Goal: Task Accomplishment & Management: Complete application form

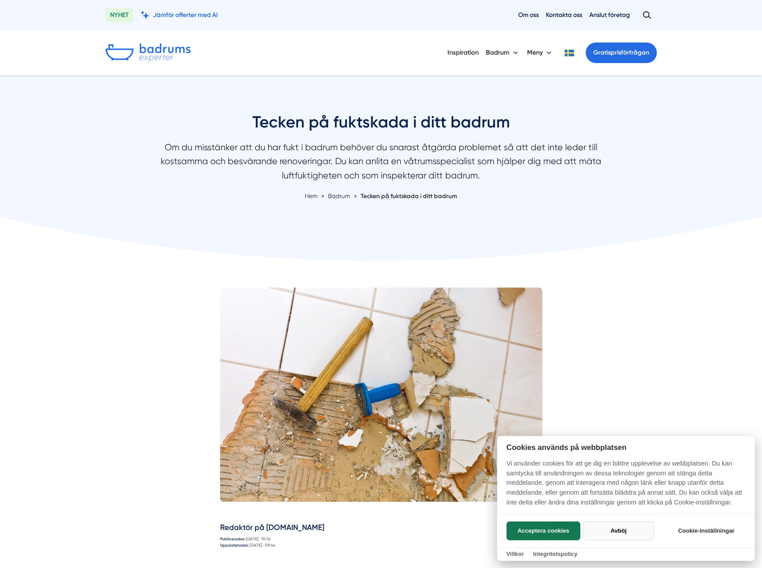
click at [621, 531] on button "Avböj" at bounding box center [618, 530] width 71 height 19
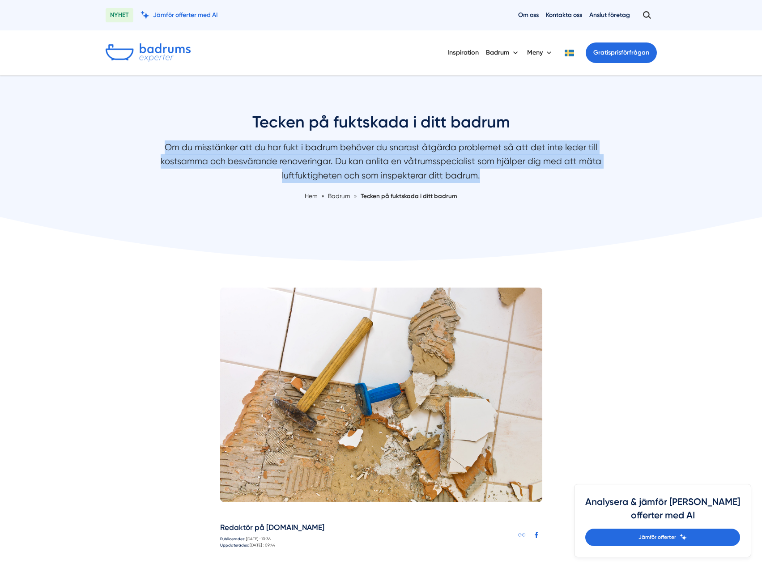
drag, startPoint x: 160, startPoint y: 147, endPoint x: 499, endPoint y: 177, distance: 340.7
click at [499, 177] on p "Om du misstänker att du har fukt i badrum behöver du snarast åtgärda problemet …" at bounding box center [381, 163] width 474 height 47
drag, startPoint x: 499, startPoint y: 177, endPoint x: 325, endPoint y: 146, distance: 176.7
click at [325, 146] on p "Om du misstänker att du har fukt i badrum behöver du snarast åtgärda problemet …" at bounding box center [381, 163] width 474 height 47
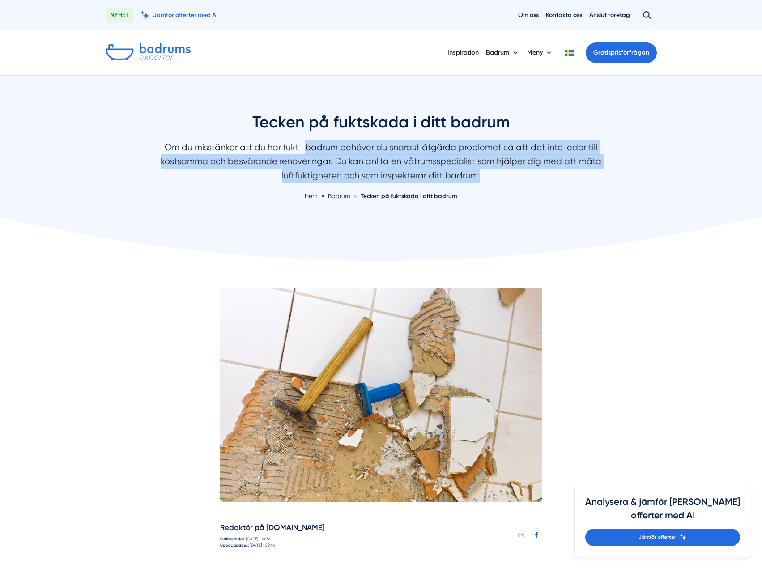
click at [325, 146] on p "Om du misstänker att du har fukt i badrum behöver du snarast åtgärda problemet …" at bounding box center [381, 163] width 474 height 47
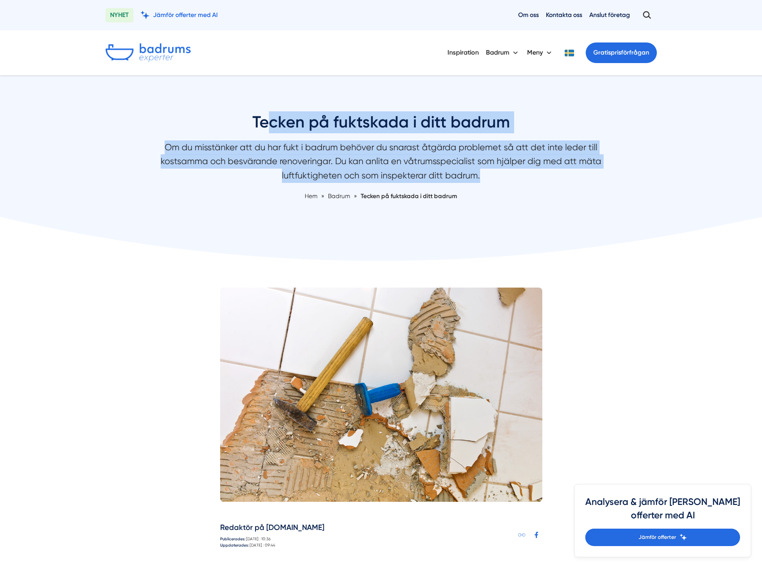
drag, startPoint x: 331, startPoint y: 134, endPoint x: 489, endPoint y: 170, distance: 162.0
click at [489, 170] on div "Tecken på fuktskada i ditt badrum Om du misstänker att du har fukt i badrum beh…" at bounding box center [381, 155] width 474 height 89
click at [295, 126] on h1 "Tecken på fuktskada i ditt badrum" at bounding box center [381, 125] width 474 height 29
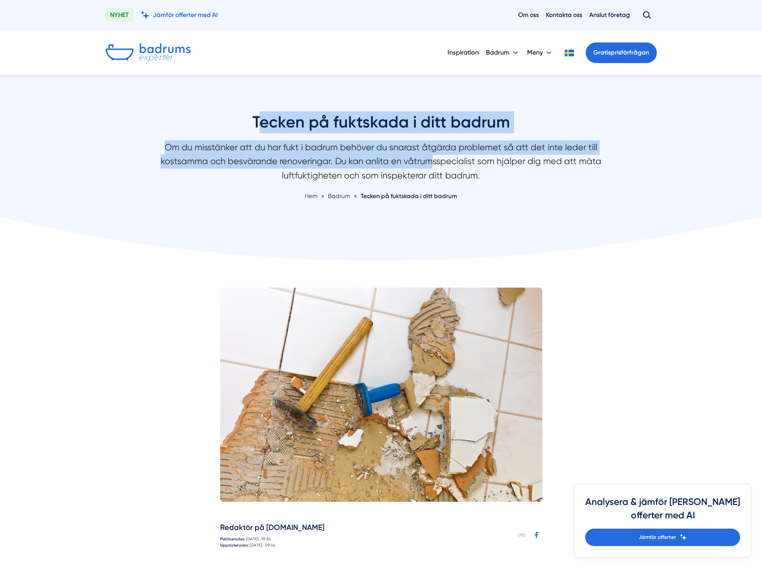
drag, startPoint x: 260, startPoint y: 120, endPoint x: 463, endPoint y: 169, distance: 208.9
click at [437, 164] on div "Tecken på fuktskada i ditt badrum Om du misstänker att du har fukt i badrum beh…" at bounding box center [381, 155] width 474 height 89
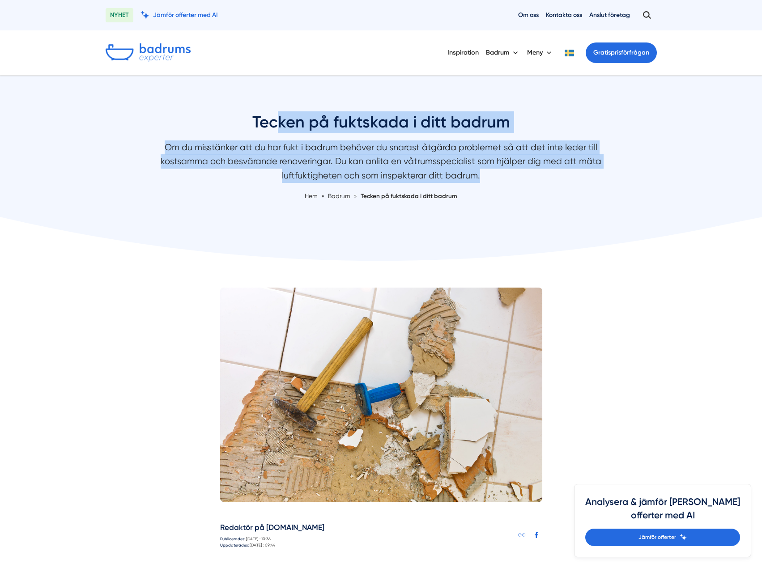
drag, startPoint x: 488, startPoint y: 172, endPoint x: 273, endPoint y: 126, distance: 220.4
click at [273, 126] on div "Tecken på fuktskada i ditt badrum Om du misstänker att du har fukt i badrum beh…" at bounding box center [381, 155] width 474 height 89
drag, startPoint x: 243, startPoint y: 124, endPoint x: 478, endPoint y: 169, distance: 239.5
click at [478, 169] on div "Tecken på fuktskada i ditt badrum Om du misstänker att du har fukt i badrum beh…" at bounding box center [381, 155] width 474 height 89
drag, startPoint x: 493, startPoint y: 174, endPoint x: 280, endPoint y: 126, distance: 218.7
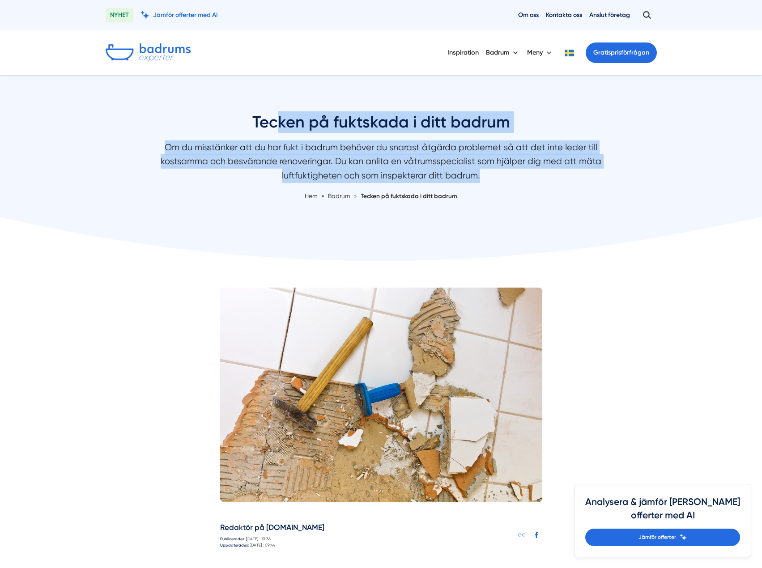
click at [280, 126] on div "Tecken på fuktskada i ditt badrum Om du misstänker att du har fukt i badrum beh…" at bounding box center [381, 155] width 474 height 89
drag, startPoint x: 272, startPoint y: 130, endPoint x: 497, endPoint y: 174, distance: 229.3
click at [497, 174] on div "Tecken på fuktskada i ditt badrum Om du misstänker att du har fukt i badrum beh…" at bounding box center [381, 155] width 474 height 89
click at [498, 174] on p "Om du misstänker att du har fukt i badrum behöver du snarast åtgärda problemet …" at bounding box center [381, 163] width 474 height 47
drag, startPoint x: 421, startPoint y: 161, endPoint x: 270, endPoint y: 124, distance: 155.3
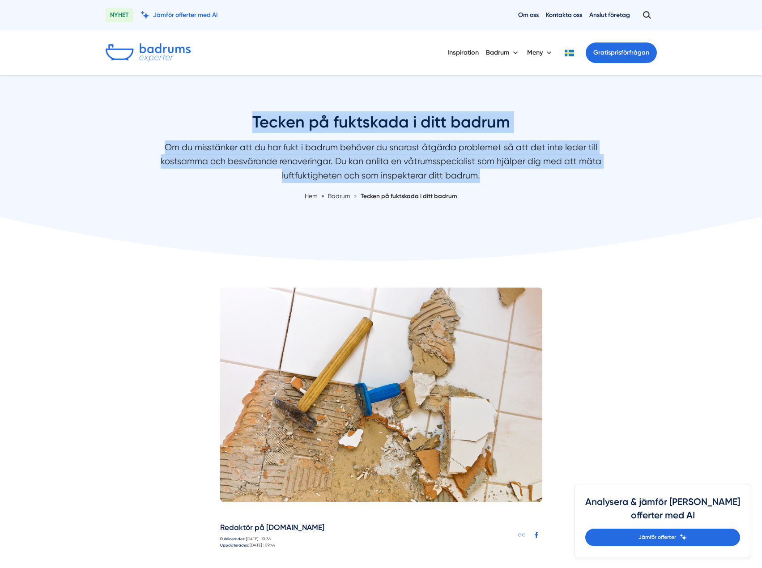
click at [270, 124] on div "Tecken på fuktskada i ditt badrum Om du misstänker att du har fukt i badrum beh…" at bounding box center [381, 155] width 474 height 89
click at [270, 124] on h1 "Tecken på fuktskada i ditt badrum" at bounding box center [381, 125] width 474 height 29
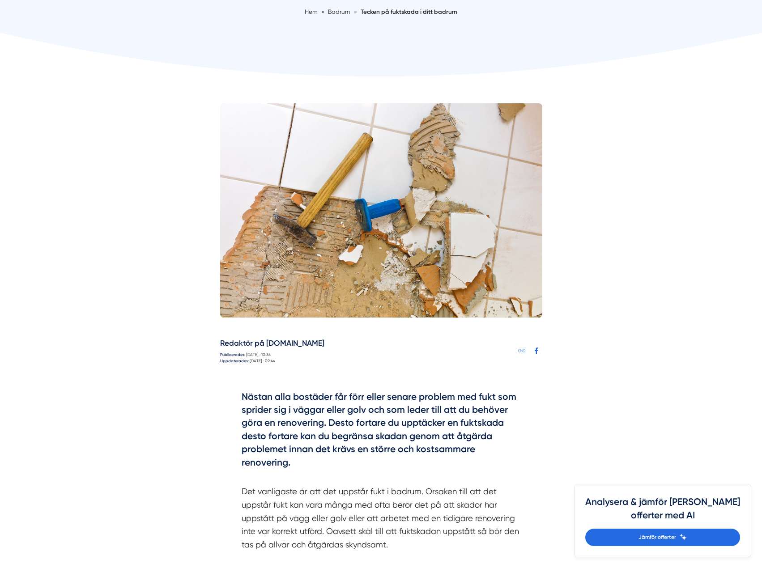
scroll to position [358, 0]
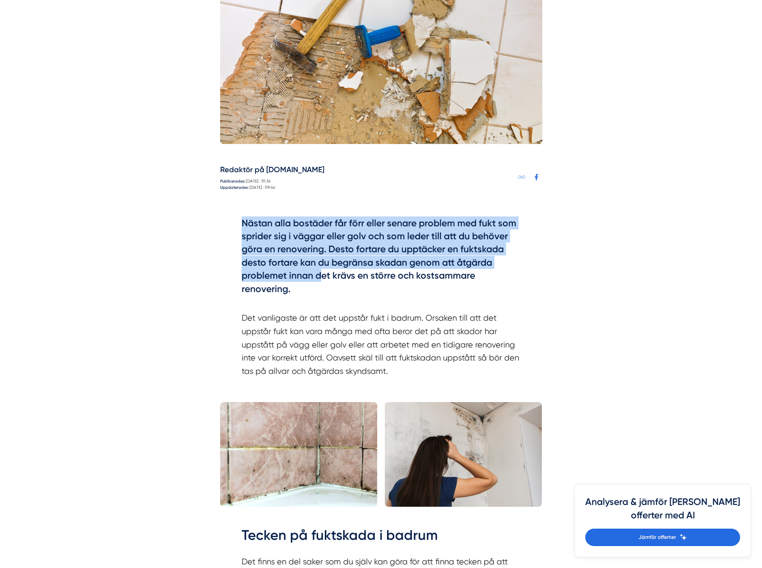
drag, startPoint x: 244, startPoint y: 218, endPoint x: 320, endPoint y: 281, distance: 99.4
click at [320, 281] on h4 "Nästan alla bostäder får förr eller senare problem med fukt som sprider sig i v…" at bounding box center [380, 257] width 279 height 82
drag, startPoint x: 307, startPoint y: 290, endPoint x: 213, endPoint y: 217, distance: 118.9
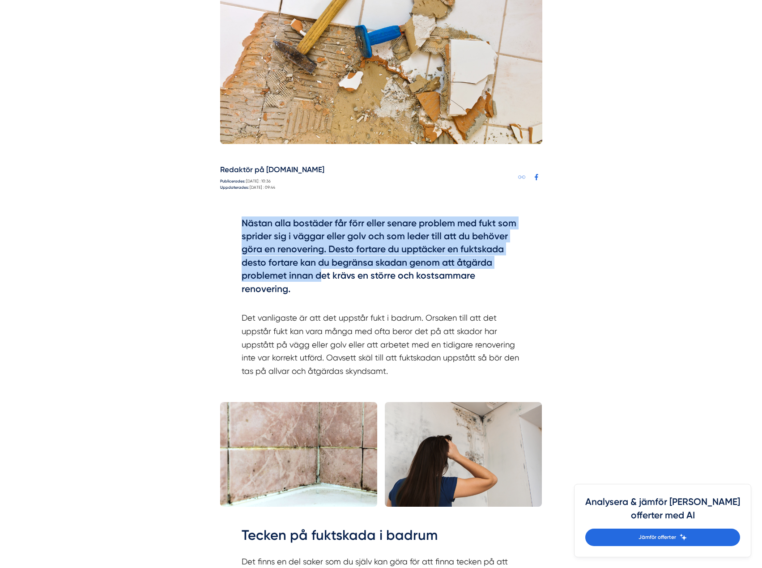
drag, startPoint x: 217, startPoint y: 221, endPoint x: 322, endPoint y: 284, distance: 122.1
click at [244, 228] on h4 "Nästan alla bostäder får förr eller senare problem med fukt som sprider sig i v…" at bounding box center [380, 257] width 279 height 82
drag, startPoint x: 244, startPoint y: 228, endPoint x: 290, endPoint y: 267, distance: 60.2
click at [288, 267] on h4 "Nästan alla bostäder får förr eller senare problem med fukt som sprider sig i v…" at bounding box center [380, 257] width 279 height 82
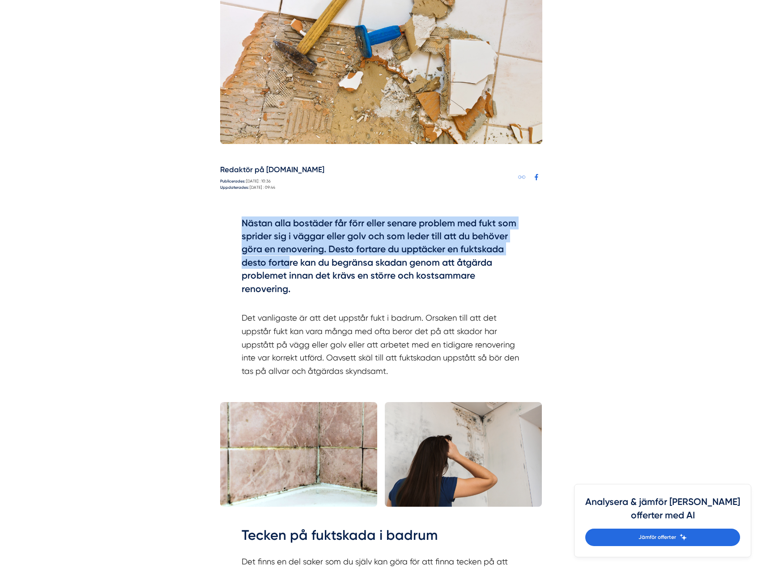
drag, startPoint x: 290, startPoint y: 269, endPoint x: 243, endPoint y: 228, distance: 62.4
click at [244, 228] on h4 "Nästan alla bostäder får förr eller senare problem med fukt som sprider sig i v…" at bounding box center [380, 257] width 279 height 82
click at [313, 277] on h4 "Nästan alla bostäder får förr eller senare problem med fukt som sprider sig i v…" at bounding box center [380, 257] width 279 height 82
drag, startPoint x: 304, startPoint y: 287, endPoint x: 259, endPoint y: 245, distance: 61.7
click at [279, 257] on h4 "Nästan alla bostäder får förr eller senare problem med fukt som sprider sig i v…" at bounding box center [380, 257] width 279 height 82
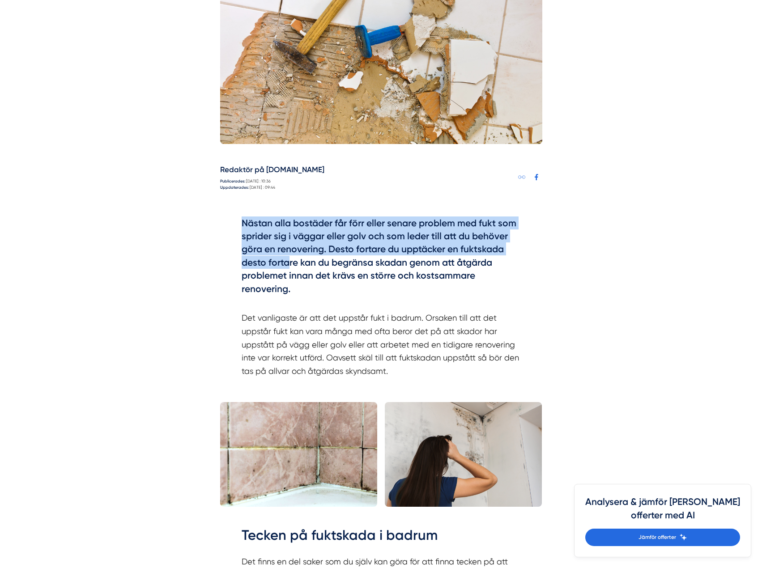
drag, startPoint x: 277, startPoint y: 252, endPoint x: 318, endPoint y: 285, distance: 52.1
click at [318, 285] on h4 "Nästan alla bostäder får förr eller senare problem med fukt som sprider sig i v…" at bounding box center [380, 257] width 279 height 82
click at [298, 277] on h4 "Nästan alla bostäder får förr eller senare problem med fukt som sprider sig i v…" at bounding box center [380, 257] width 279 height 82
drag, startPoint x: 303, startPoint y: 296, endPoint x: 244, endPoint y: 243, distance: 79.2
click at [258, 251] on h4 "Nästan alla bostäder får förr eller senare problem med fukt som sprider sig i v…" at bounding box center [380, 257] width 279 height 82
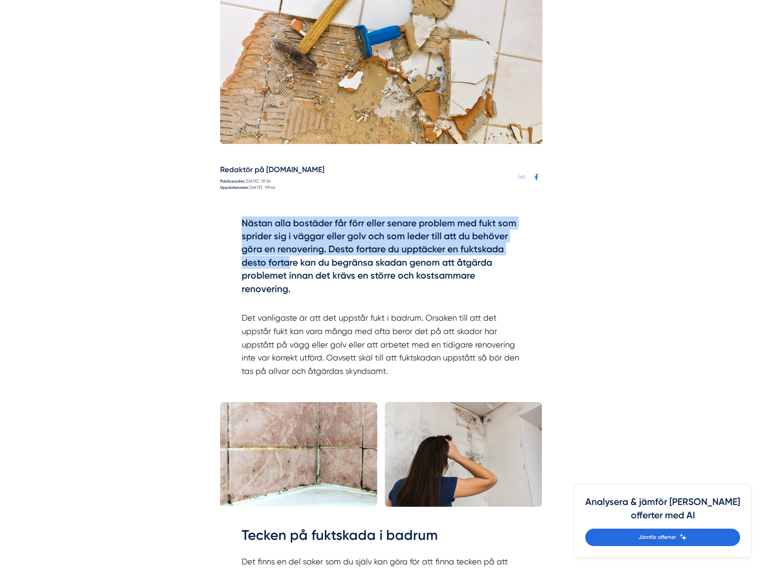
drag, startPoint x: 235, startPoint y: 232, endPoint x: 319, endPoint y: 288, distance: 101.0
click at [318, 288] on div "Nästan alla bostäder får förr eller senare problem med fukt som sprider sig i v…" at bounding box center [381, 300] width 322 height 194
click at [296, 290] on h4 "Nästan alla bostäder får förr eller senare problem med fukt som sprider sig i v…" at bounding box center [380, 257] width 279 height 82
drag, startPoint x: 292, startPoint y: 290, endPoint x: 240, endPoint y: 232, distance: 77.3
click at [241, 233] on h4 "Nästan alla bostäder får förr eller senare problem med fukt som sprider sig i v…" at bounding box center [380, 257] width 279 height 82
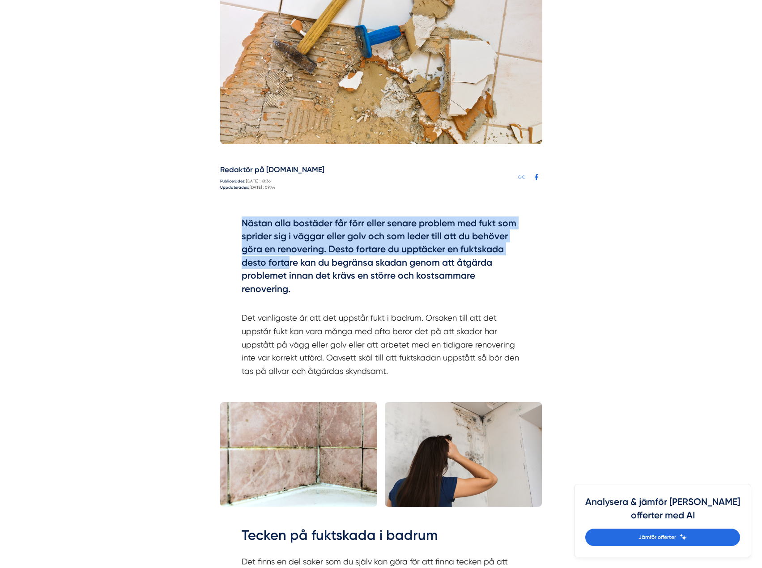
click at [240, 231] on div "Nästan alla bostäder får förr eller senare problem med fukt som sprider sig i v…" at bounding box center [381, 300] width 322 height 194
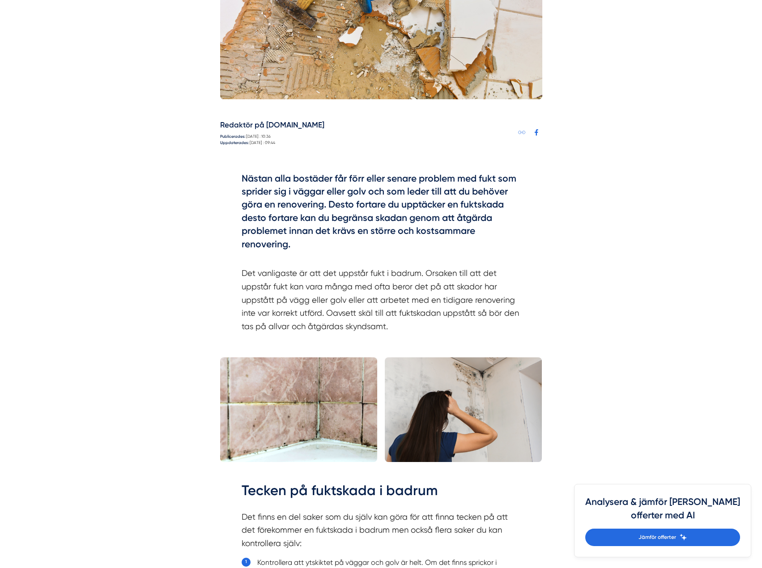
scroll to position [447, 0]
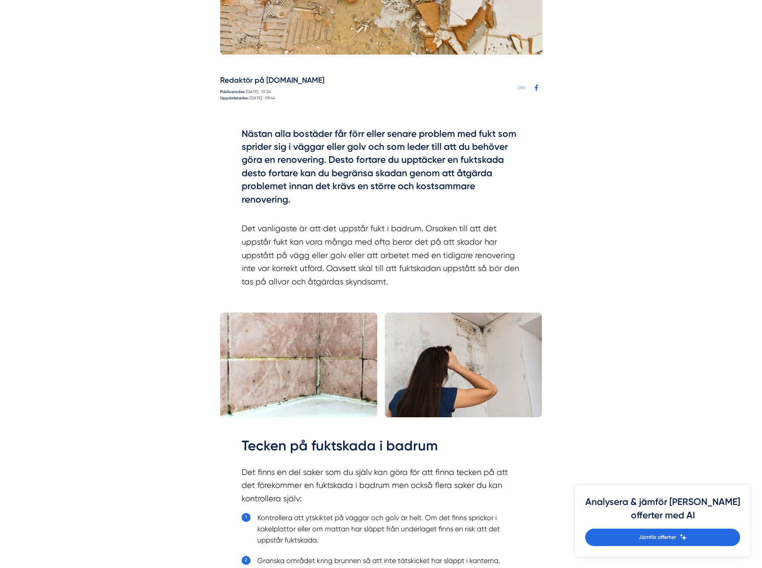
click at [319, 367] on img at bounding box center [298, 365] width 157 height 105
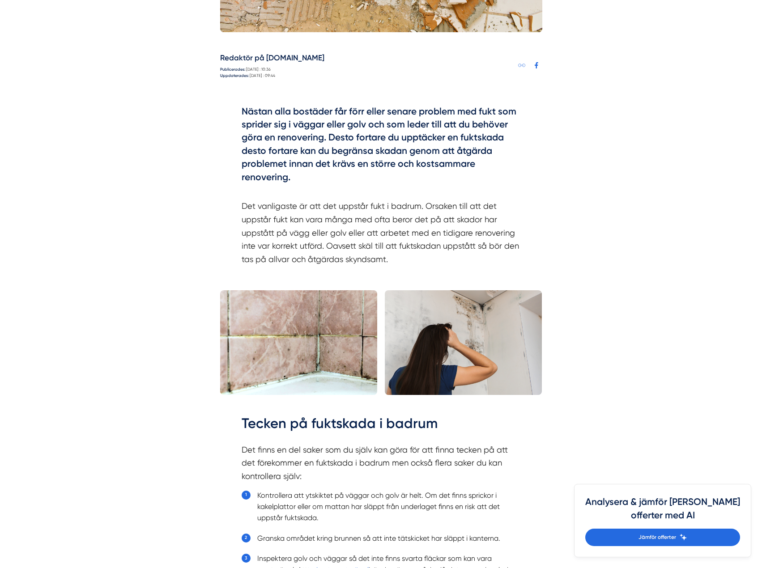
scroll to position [492, 0]
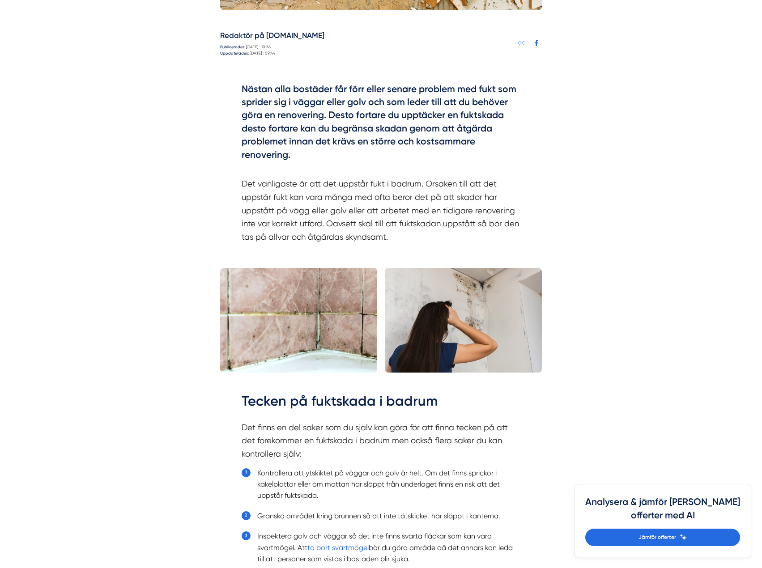
click at [453, 297] on img at bounding box center [463, 320] width 157 height 105
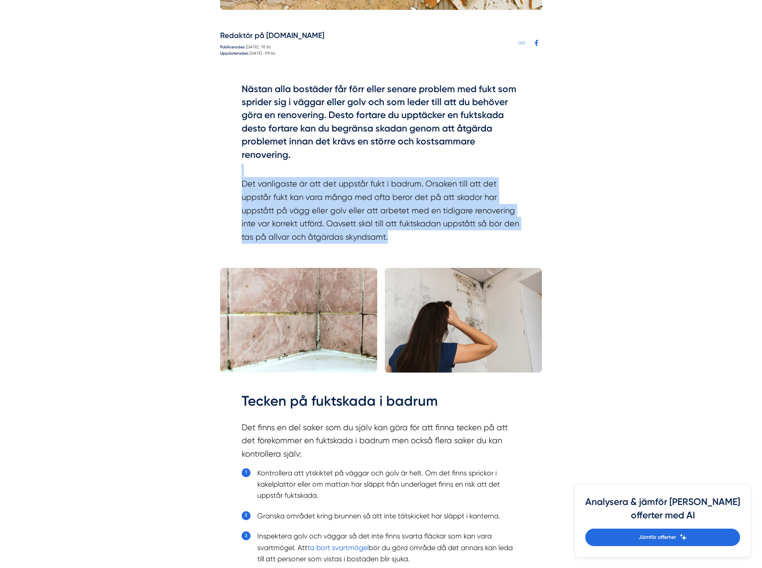
drag, startPoint x: 235, startPoint y: 177, endPoint x: 409, endPoint y: 240, distance: 184.9
click at [409, 240] on div "Nästan alla bostäder får förr eller senare problem med fukt som sprider sig i v…" at bounding box center [381, 166] width 322 height 194
click at [409, 240] on p "Det vanligaste är att det uppstår fukt i badrum. Orsaken till att det uppstår f…" at bounding box center [380, 204] width 279 height 80
drag, startPoint x: 409, startPoint y: 240, endPoint x: 280, endPoint y: 190, distance: 138.2
click at [280, 190] on p "Det vanligaste är att det uppstår fukt i badrum. Orsaken till att det uppstår f…" at bounding box center [380, 204] width 279 height 80
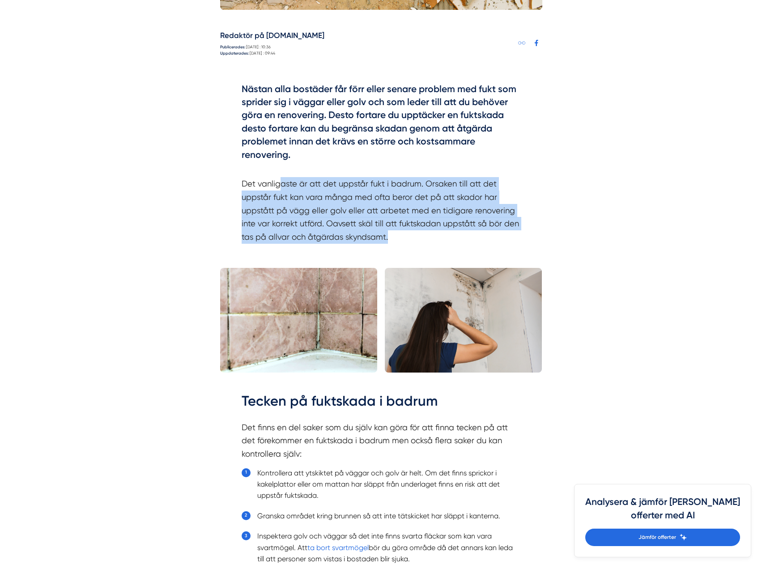
click at [280, 190] on p "Det vanligaste är att det uppstår fukt i badrum. Orsaken till att det uppstår f…" at bounding box center [380, 204] width 279 height 80
drag, startPoint x: 231, startPoint y: 184, endPoint x: 402, endPoint y: 231, distance: 177.7
click at [402, 231] on div "Nästan alla bostäder får förr eller senare problem med fukt som sprider sig i v…" at bounding box center [381, 166] width 322 height 194
click at [402, 231] on p "Det vanligaste är att det uppstår fukt i badrum. Orsaken till att det uppstår f…" at bounding box center [380, 204] width 279 height 80
drag, startPoint x: 402, startPoint y: 231, endPoint x: 245, endPoint y: 186, distance: 163.9
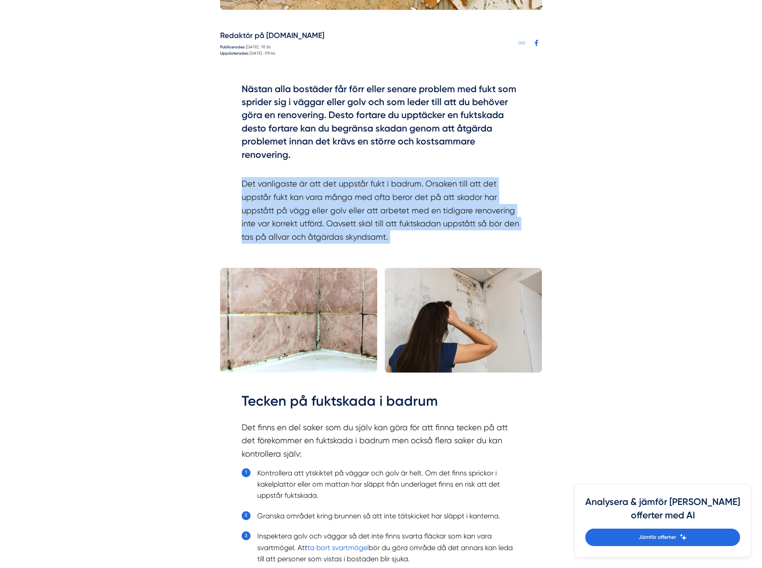
click at [245, 186] on p "Det vanligaste är att det uppstår fukt i badrum. Orsaken till att det uppstår f…" at bounding box center [380, 204] width 279 height 80
click at [230, 181] on div "Nästan alla bostäder får förr eller senare problem med fukt som sprider sig i v…" at bounding box center [381, 166] width 322 height 194
drag, startPoint x: 224, startPoint y: 179, endPoint x: 410, endPoint y: 233, distance: 193.3
click at [410, 233] on div "Nästan alla bostäder får förr eller senare problem med fukt som sprider sig i v…" at bounding box center [381, 166] width 322 height 194
click at [410, 233] on p "Det vanligaste är att det uppstår fukt i badrum. Orsaken till att det uppstår f…" at bounding box center [380, 204] width 279 height 80
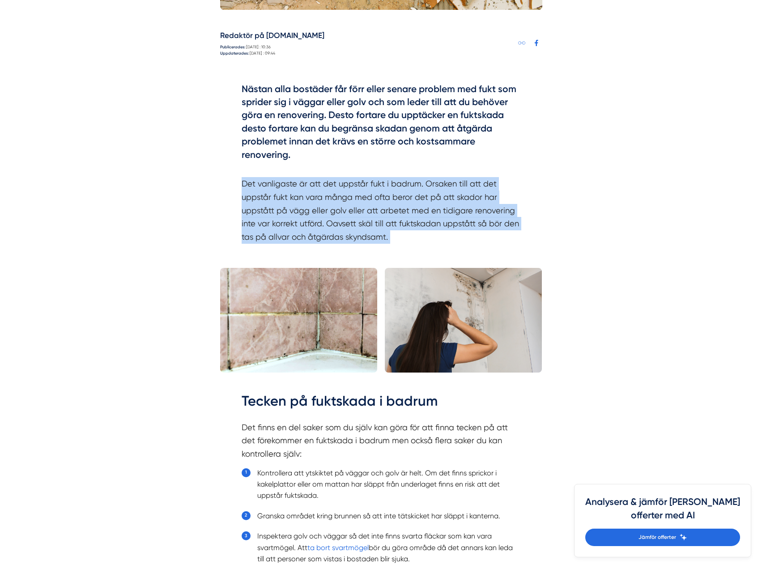
drag, startPoint x: 410, startPoint y: 233, endPoint x: 252, endPoint y: 184, distance: 165.9
click at [252, 184] on p "Det vanligaste är att det uppstår fukt i badrum. Orsaken till att det uppstår f…" at bounding box center [380, 204] width 279 height 80
drag, startPoint x: 241, startPoint y: 182, endPoint x: 402, endPoint y: 233, distance: 168.6
click at [402, 233] on p "Det vanligaste är att det uppstår fukt i badrum. Orsaken till att det uppstår f…" at bounding box center [380, 204] width 279 height 80
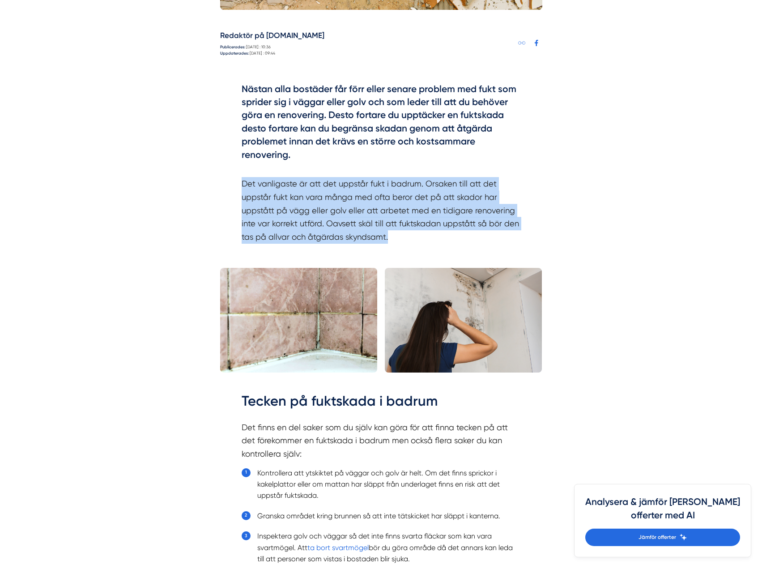
click at [402, 233] on p "Det vanligaste är att det uppstår fukt i badrum. Orsaken till att det uppstår f…" at bounding box center [380, 204] width 279 height 80
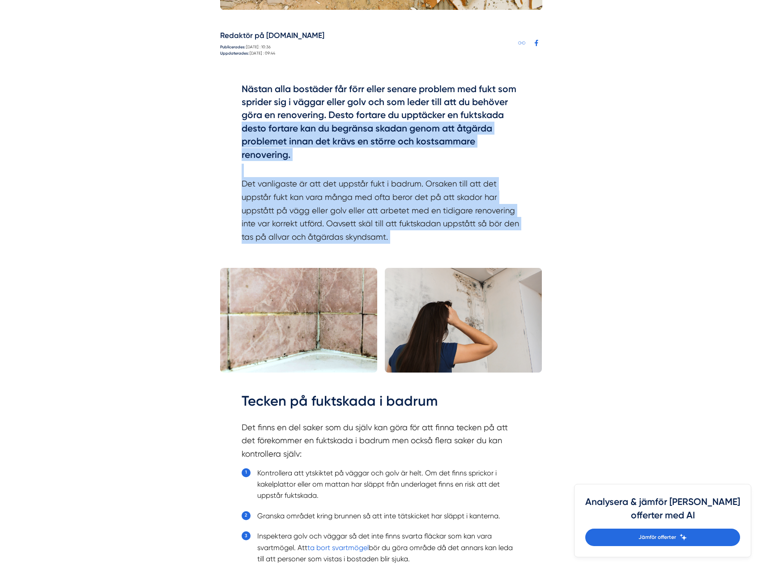
drag, startPoint x: 402, startPoint y: 233, endPoint x: 212, endPoint y: 134, distance: 214.6
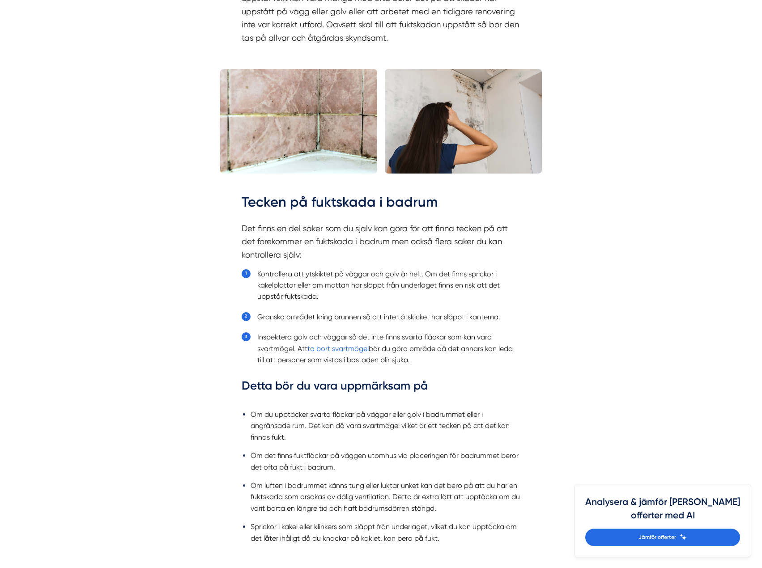
scroll to position [760, 0]
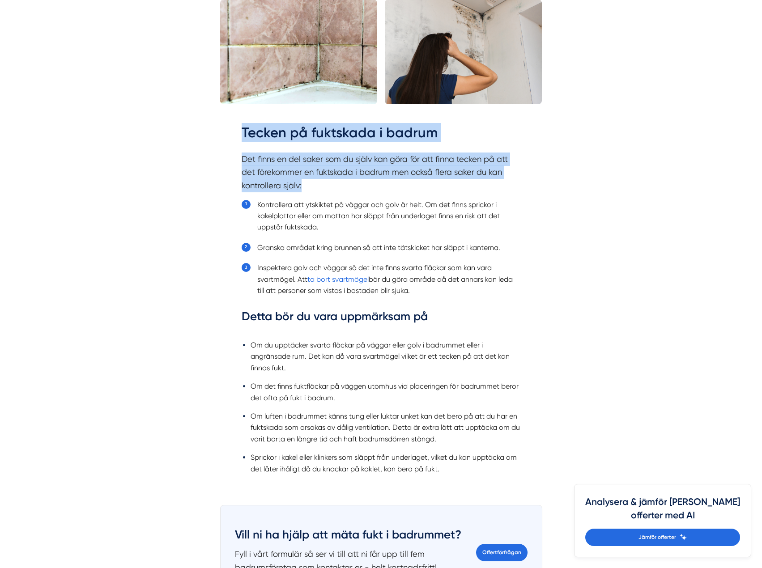
drag, startPoint x: 290, startPoint y: 159, endPoint x: 332, endPoint y: 179, distance: 46.4
click at [332, 179] on div "Tecken på fuktskada i badrum Det finns en del saker som du själv kan göra för a…" at bounding box center [381, 305] width 322 height 390
click at [332, 179] on p "Det finns en del saker som du själv kan göra för att finna tecken på att det fö…" at bounding box center [380, 172] width 279 height 40
drag, startPoint x: 277, startPoint y: 156, endPoint x: 215, endPoint y: 129, distance: 67.1
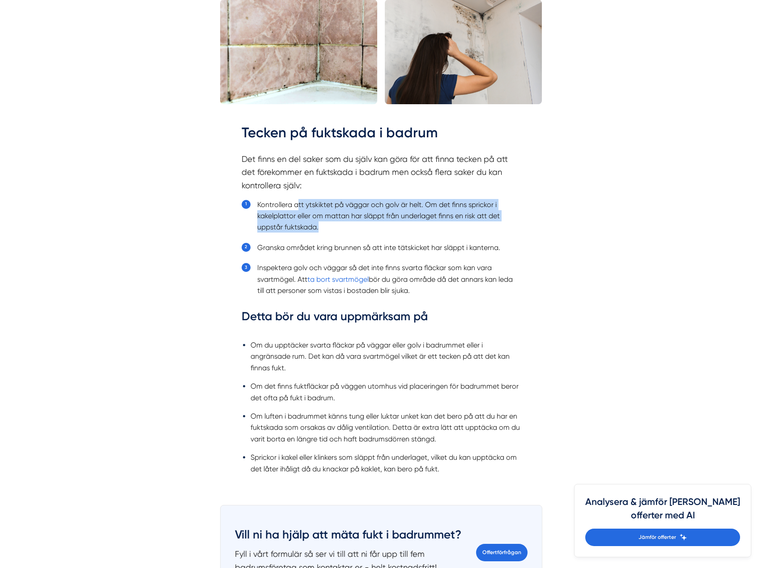
drag, startPoint x: 330, startPoint y: 229, endPoint x: 299, endPoint y: 203, distance: 40.0
click at [299, 204] on li "Kontrollera att ytskiktet på väggar och golv är helt. Om det finns sprickor i k…" at bounding box center [388, 216] width 263 height 34
click at [299, 203] on li "Kontrollera att ytskiktet på väggar och golv är helt. Om det finns sprickor i k…" at bounding box center [388, 216] width 263 height 34
drag
click at [328, 225] on li "Kontrollera att ytskiktet på väggar och golv är helt. Om det finns sprickor i k…" at bounding box center [388, 216] width 263 height 34
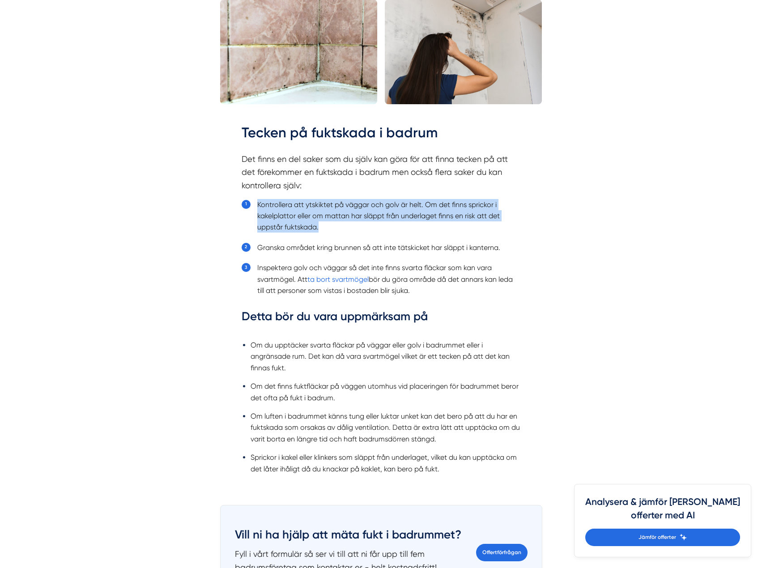
click at [328, 225] on li "Kontrollera att ytskiktet på väggar och golv är helt. Om det finns sprickor i k…" at bounding box center [388, 216] width 263 height 34
click at [269, 202] on li "Kontrollera att ytskiktet på väggar och golv är helt. Om det finns sprickor i k…" at bounding box center [388, 216] width 263 height 34
click at [249, 199] on ol "Kontrollera att ytskiktet på väggar och golv är helt. Om det finns sprickor i k…" at bounding box center [380, 253] width 279 height 112
click at [328, 221] on ol "Kontrollera att ytskiktet på väggar och golv är helt. Om det finns sprickor i k…" at bounding box center [380, 253] width 279 height 112
click at [261, 203] on li "Kontrollera att ytskiktet på väggar och golv är helt. Om det finns sprickor i k…" at bounding box center [388, 216] width 263 height 34
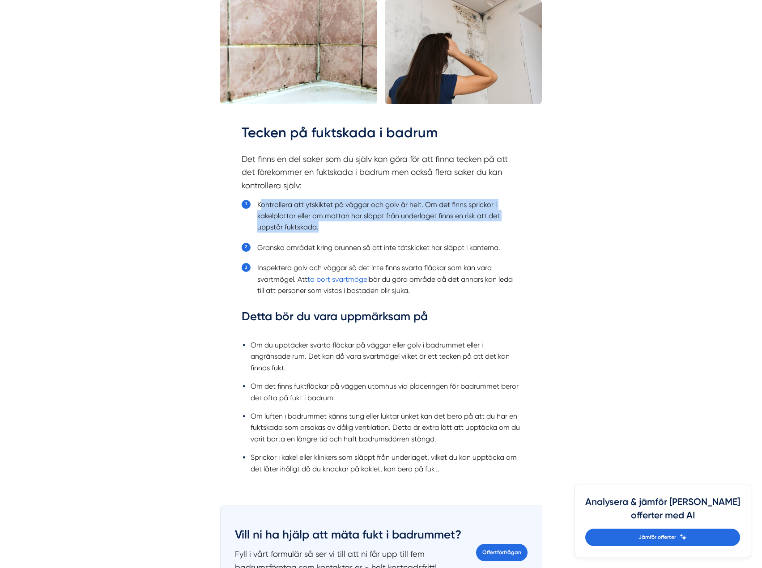
click at [261, 203] on li "Kontrollera att ytskiktet på väggar och golv är helt. Om det finns sprickor i k…" at bounding box center [388, 216] width 263 height 34
click at [329, 224] on ol "Kontrollera att ytskiktet på väggar och golv är helt. Om det finns sprickor i k…" at bounding box center [380, 253] width 279 height 112
click at [329, 224] on li "Kontrollera att ytskiktet på väggar och golv är helt. Om det finns sprickor i k…" at bounding box center [388, 216] width 263 height 34
click at [266, 199] on li "Kontrollera att ytskiktet på väggar och golv är helt. Om det finns sprickor i k…" at bounding box center [388, 216] width 263 height 34
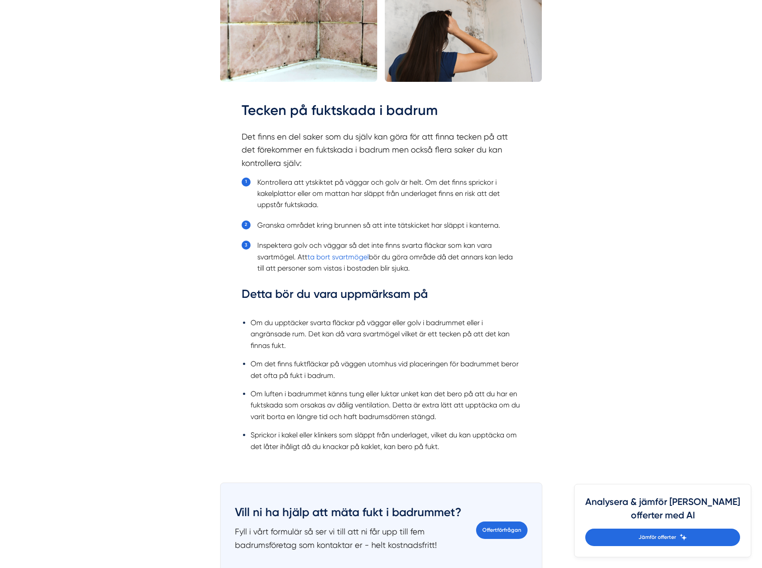
scroll to position [805, 0]
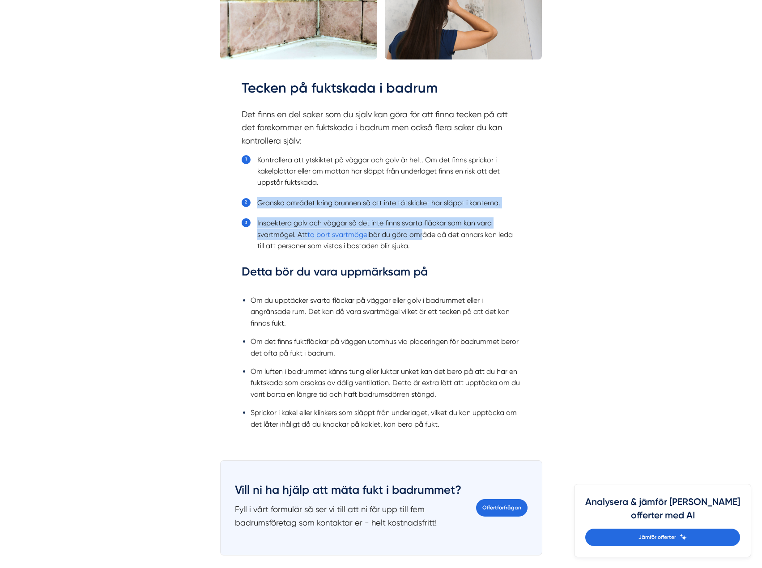
click at [420, 238] on ol "Kontrollera att ytskiktet på väggar och golv är helt. Om det finns sprickor i k…" at bounding box center [380, 208] width 279 height 112
click at [311, 186] on ol "Kontrollera att ytskiktet på väggar och golv är helt. Om det finns sprickor i k…" at bounding box center [380, 208] width 279 height 112
click at [311, 186] on li "Kontrollera att ytskiktet på väggar och golv är helt. Om det finns sprickor i k…" at bounding box center [388, 171] width 263 height 34
click at [424, 240] on ol "Kontrollera att ytskiktet på väggar och golv är helt. Om det finns sprickor i k…" at bounding box center [380, 208] width 279 height 112
click at [424, 240] on li "Inspektera golv och väggar så det inte finns svarta fläckar som kan vara svartm…" at bounding box center [388, 234] width 263 height 34
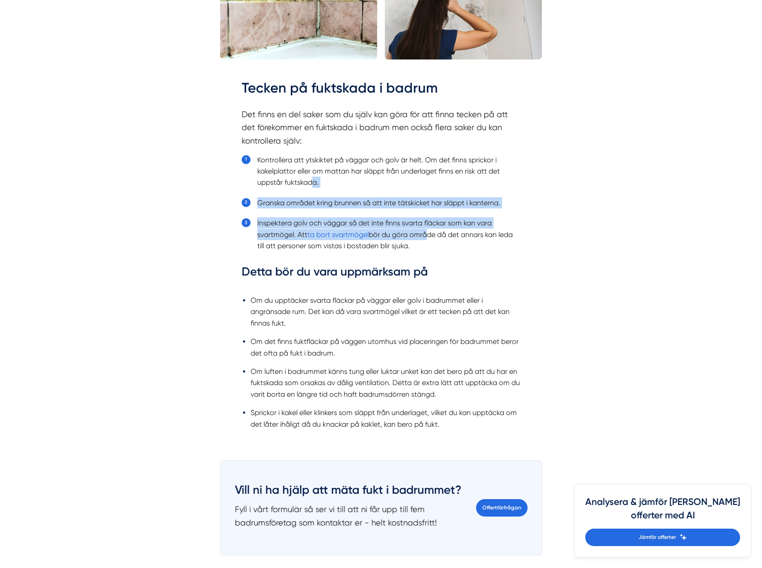
click at [348, 192] on ol "Kontrollera att ytskiktet på väggar och golv är helt. Om det finns sprickor i k…" at bounding box center [380, 208] width 279 height 112
click at [373, 201] on ol "Kontrollera att ytskiktet på väggar och golv är helt. Om det finns sprickor i k…" at bounding box center [380, 208] width 279 height 112
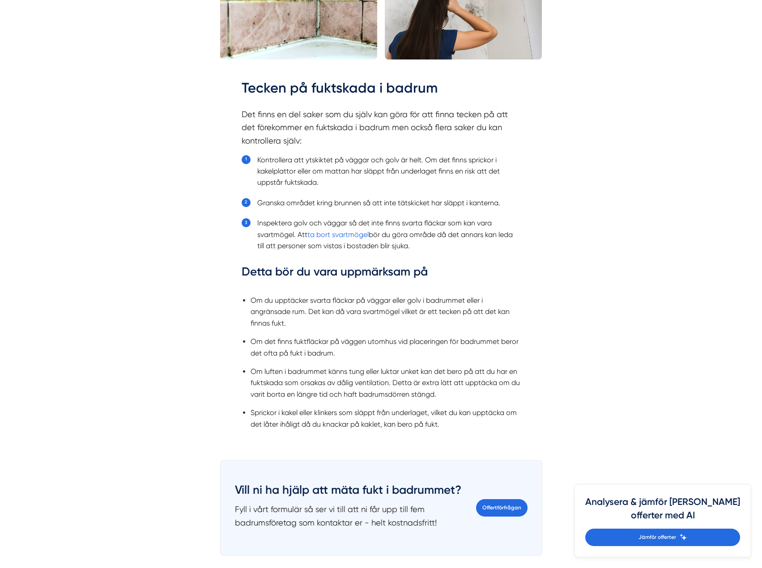
click at [369, 199] on li "Granska området kring brunnen så att inte tätskicket har släppt i kanterna." at bounding box center [388, 202] width 263 height 11
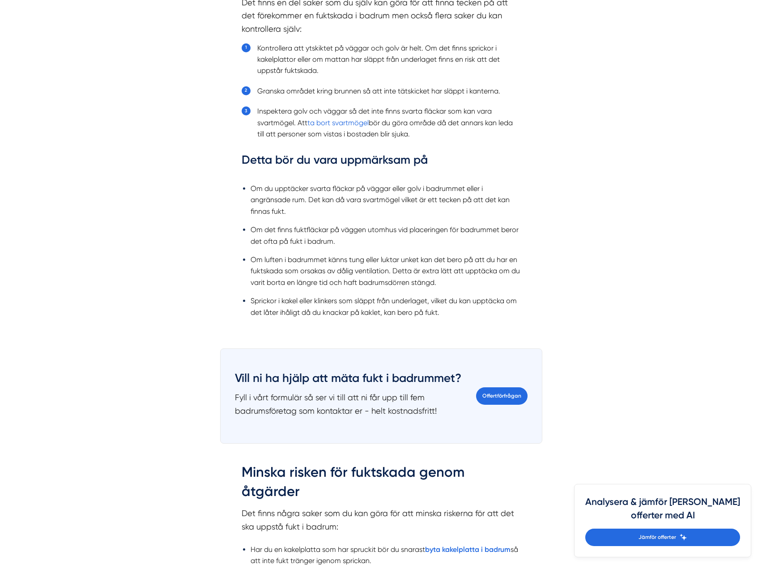
scroll to position [939, 0]
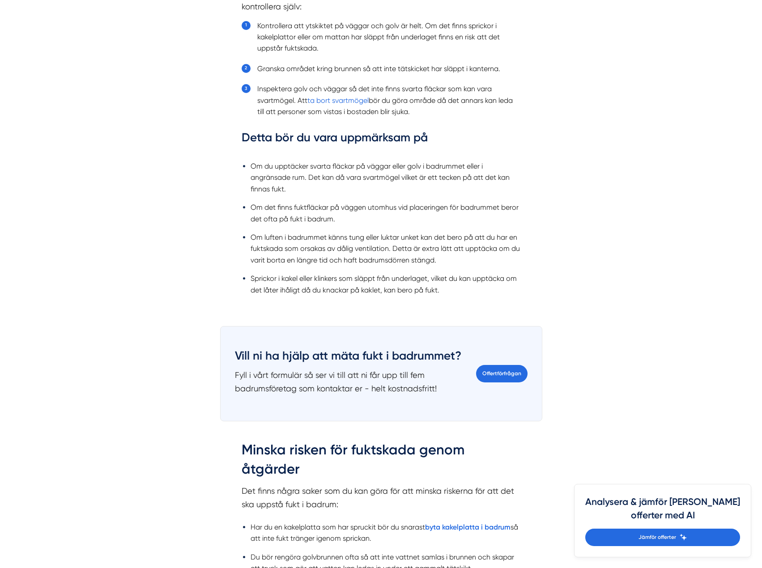
click at [263, 162] on li "Om du upptäcker svarta fläckar på väggar eller golv i badrummet eller i angräns…" at bounding box center [385, 178] width 270 height 34
click at [307, 185] on ul "Om du upptäcker svarta fläckar på väggar eller golv i badrummet eller i angräns…" at bounding box center [380, 231] width 279 height 152
click at [307, 185] on li "Om du upptäcker svarta fläckar på väggar eller golv i badrummet eller i angräns…" at bounding box center [385, 178] width 270 height 34
click at [248, 153] on div "Tecken på fuktskada i badrum Det finns en del saker som du själv kan göra för a…" at bounding box center [380, 125] width 279 height 362
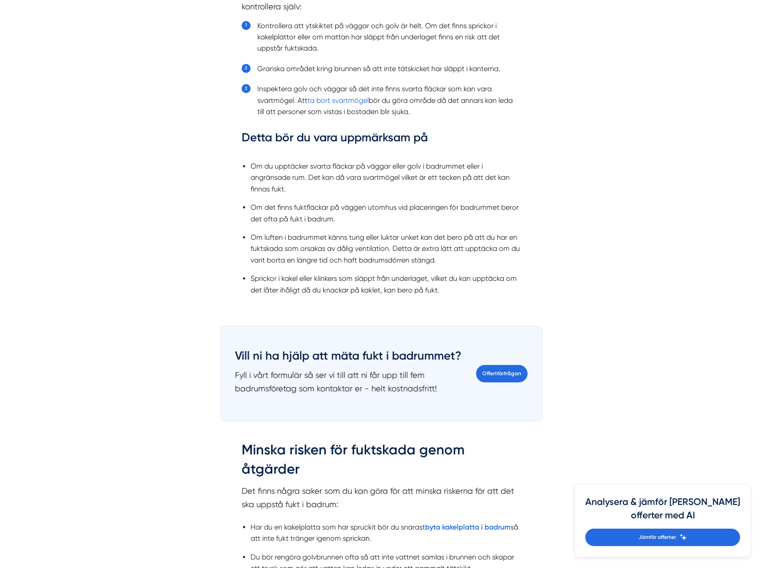
click at [248, 153] on section "Detta bör du vara uppmärksam på" at bounding box center [380, 142] width 279 height 25
click at [307, 183] on ul "Om du upptäcker svarta fläckar på väggar eller golv i badrummet eller i angräns…" at bounding box center [380, 231] width 279 height 152
click at [307, 183] on li "Om du upptäcker svarta fläckar på väggar eller golv i badrummet eller i angräns…" at bounding box center [385, 178] width 270 height 34
click at [246, 166] on ul "Om du upptäcker svarta fläckar på väggar eller golv i badrummet eller i angräns…" at bounding box center [380, 231] width 279 height 152
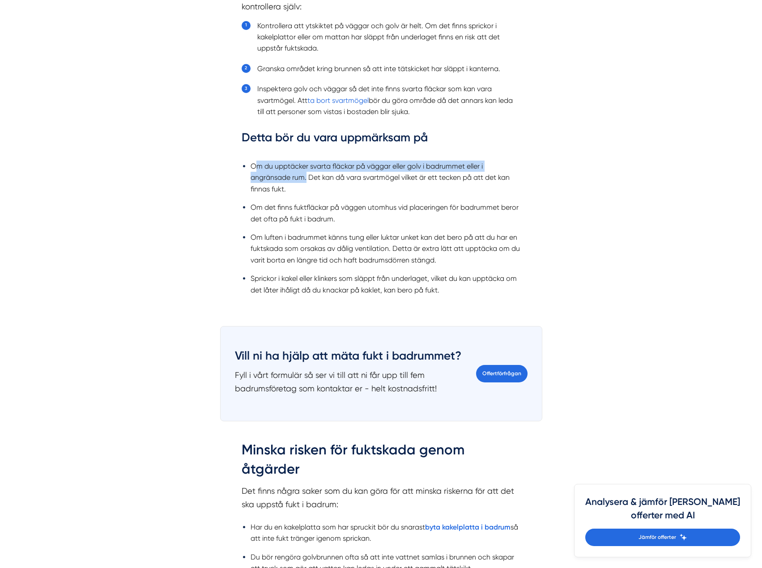
click at [310, 187] on ul "Om du upptäcker svarta fläckar på väggar eller golv i badrummet eller i angräns…" at bounding box center [380, 231] width 279 height 152
click at [310, 187] on li "Om du upptäcker svarta fläckar på väggar eller golv i badrummet eller i angräns…" at bounding box center [385, 178] width 270 height 34
click at [257, 161] on li "Om du upptäcker svarta fläckar på väggar eller golv i badrummet eller i angräns…" at bounding box center [385, 178] width 270 height 34
click at [256, 159] on ul "Om du upptäcker svarta fläckar på väggar eller golv i badrummet eller i angräns…" at bounding box center [380, 231] width 279 height 152
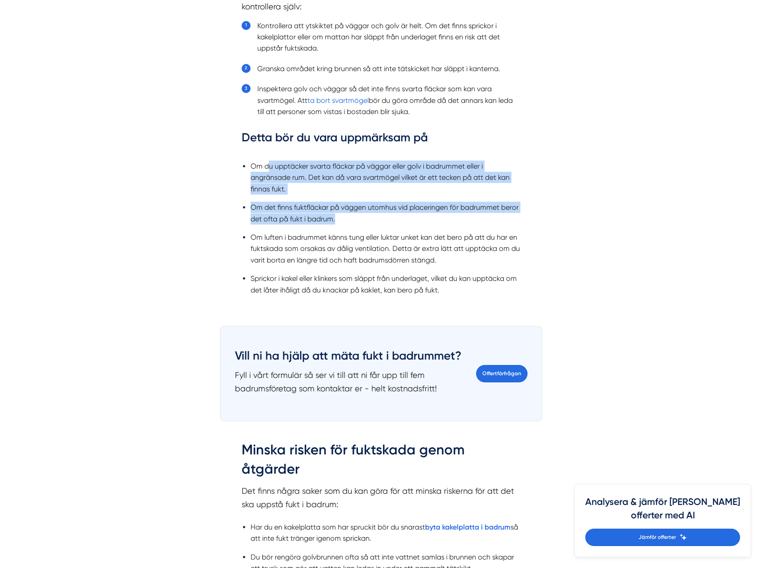
drag, startPoint x: 325, startPoint y: 205, endPoint x: 265, endPoint y: 169, distance: 69.8
click at [265, 169] on ul "Om du upptäcker svarta fläckar på väggar eller golv i badrummet eller i angräns…" at bounding box center [380, 231] width 279 height 152
click at [264, 169] on li "Om du upptäcker svarta fläckar på väggar eller golv i badrummet eller i angräns…" at bounding box center [385, 178] width 270 height 34
click at [446, 256] on li "Om luften i badrummet känns tung eller luktar unket kan det bero på att du har …" at bounding box center [385, 249] width 270 height 34
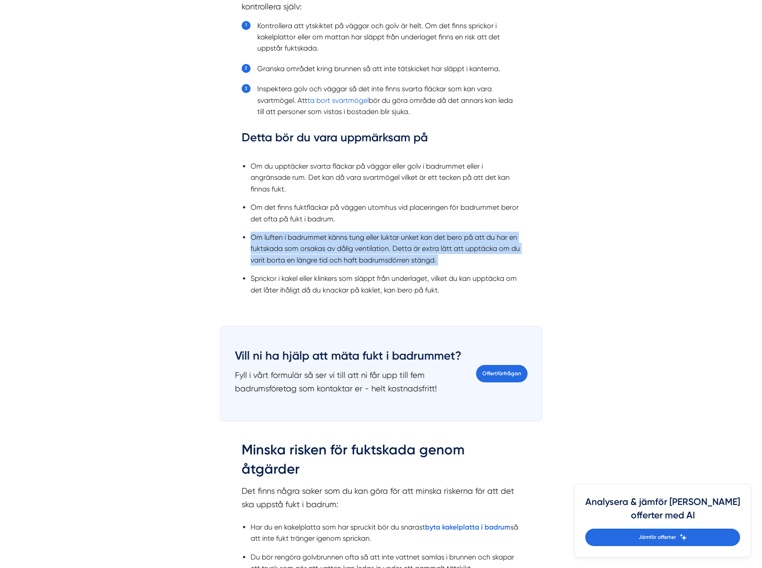
click at [364, 222] on ul "Om du upptäcker svarta fläckar på väggar eller golv i badrummet eller i angräns…" at bounding box center [380, 231] width 279 height 152
click at [364, 222] on li "Om det finns fuktfläckar på väggen utomhus vid placeringen för badrummet beror …" at bounding box center [385, 213] width 270 height 23
click at [428, 256] on ul "Om du upptäcker svarta fläckar på väggar eller golv i badrummet eller i angräns…" at bounding box center [380, 231] width 279 height 152
click at [428, 256] on li "Om luften i badrummet känns tung eller luktar unket kan det bero på att du har …" at bounding box center [385, 249] width 270 height 34
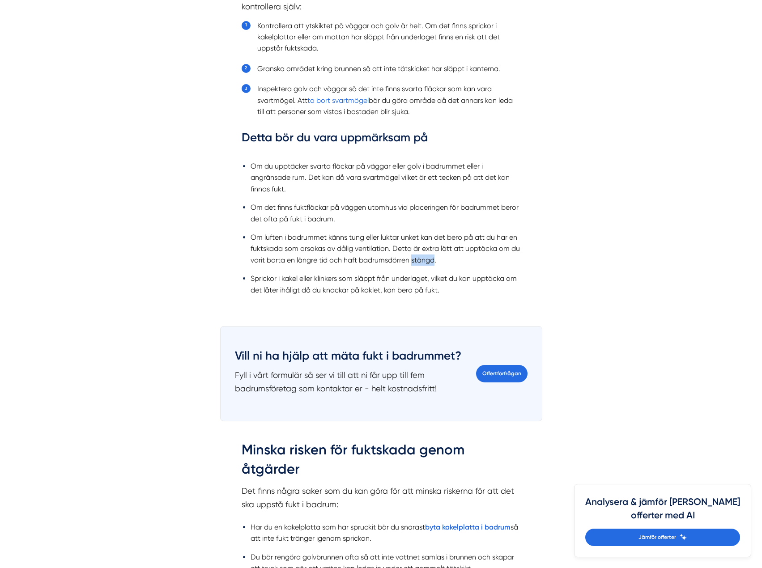
click at [428, 256] on li "Om luften i badrummet känns tung eller luktar unket kan det bero på att du har …" at bounding box center [385, 249] width 270 height 34
click at [440, 257] on li "Om luften i badrummet känns tung eller luktar unket kan det bero på att du har …" at bounding box center [385, 249] width 270 height 34
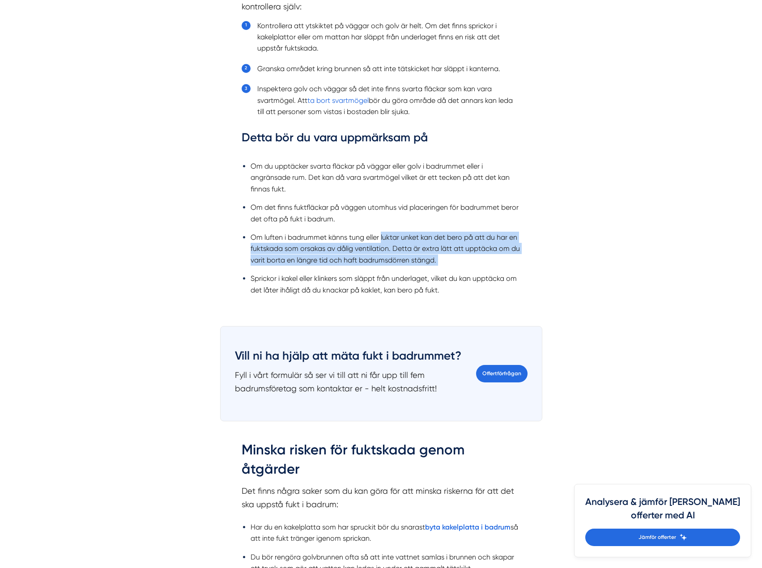
click at [395, 232] on li "Om luften i badrummet känns tung eller luktar unket kan det bero på att du har …" at bounding box center [385, 249] width 270 height 34
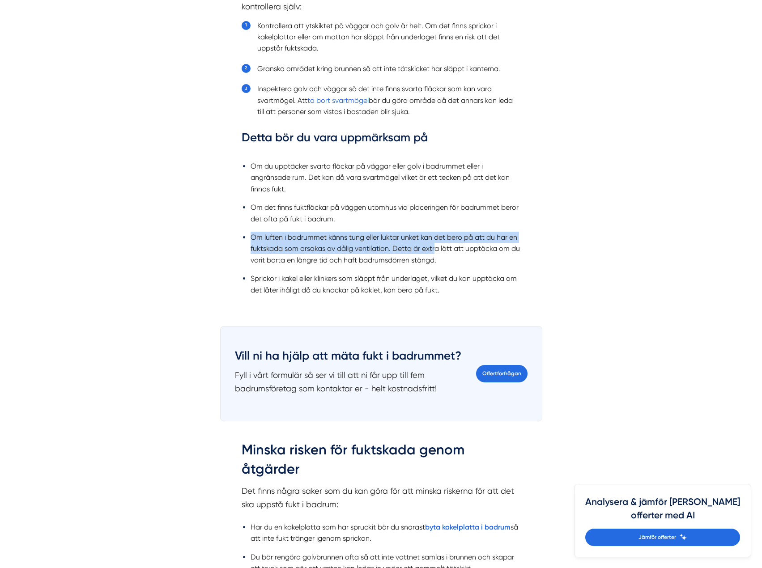
click at [436, 254] on ul "Om du upptäcker svarta fläckar på väggar eller golv i badrummet eller i angräns…" at bounding box center [380, 231] width 279 height 152
click at [379, 218] on ul "Om du upptäcker svarta fläckar på väggar eller golv i badrummet eller i angräns…" at bounding box center [380, 231] width 279 height 152
click at [378, 218] on li "Om det finns fuktfläckar på väggen utomhus vid placeringen för badrummet beror …" at bounding box center [385, 213] width 270 height 23
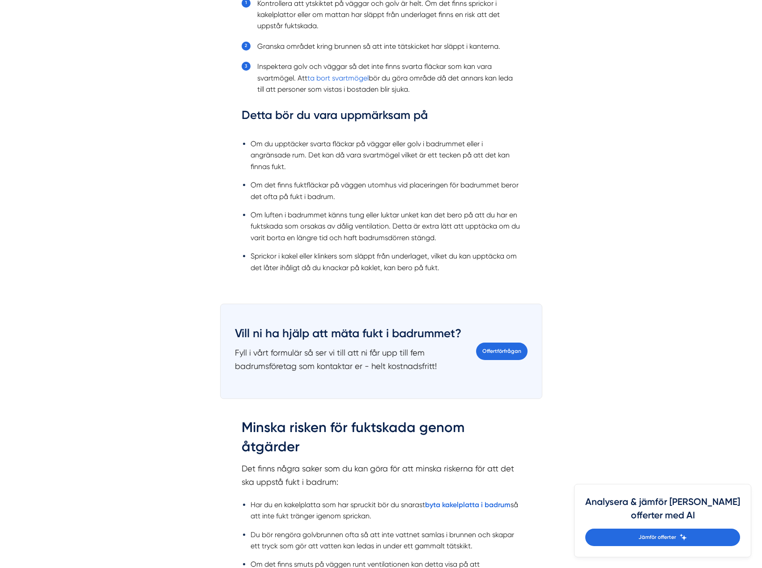
scroll to position [984, 0]
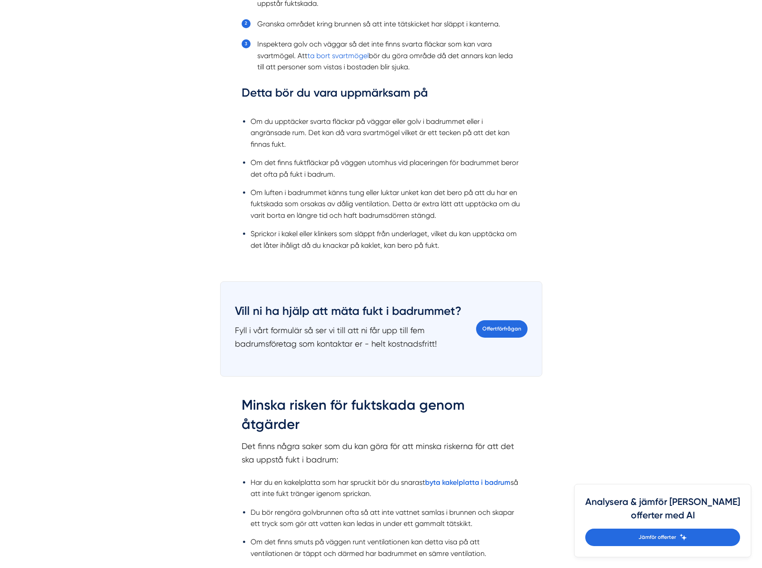
click at [460, 243] on li "Sprickor i kakel eller klinkers som släppt från underlaget, vilket du kan upptä…" at bounding box center [385, 239] width 270 height 23
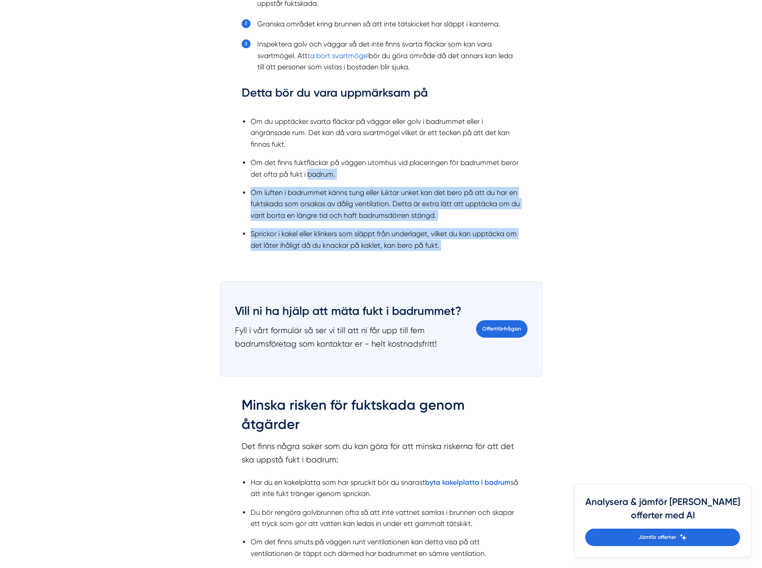
click at [316, 177] on ul "Om du upptäcker svarta fläckar på väggar eller golv i badrummet eller i angräns…" at bounding box center [380, 186] width 279 height 152
click at [315, 177] on li "Om det finns fuktfläckar på väggen utomhus vid placeringen för badrummet beror …" at bounding box center [385, 168] width 270 height 23
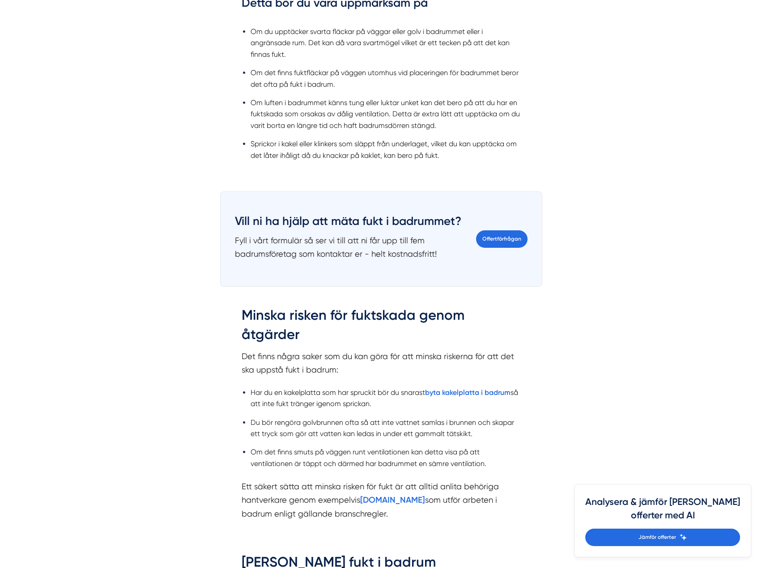
scroll to position [1118, 0]
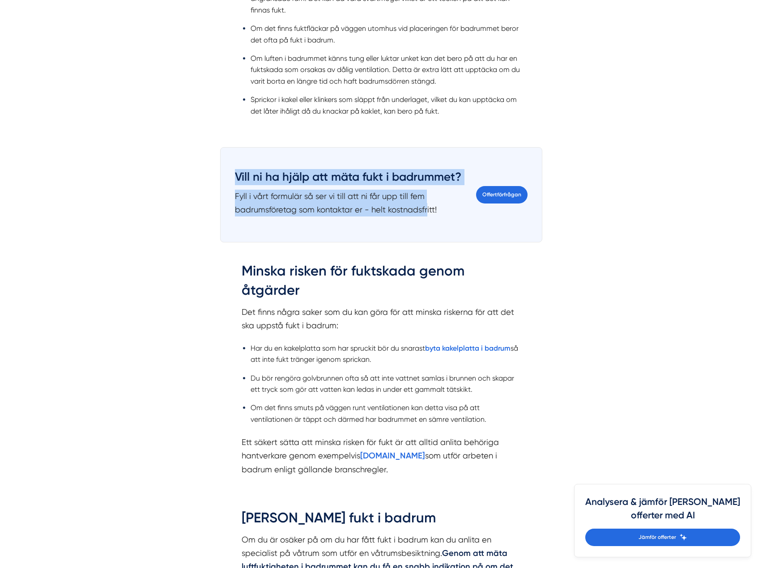
click at [427, 208] on div "Vill ni ha hjälp att mäta fukt i badrummet? Fyll i vårt formulär så ser vi till…" at bounding box center [380, 195] width 321 height 94
click at [427, 208] on p "Fyll i vårt formulär så ser vi till att ni får upp till fem badrumsföretag som …" at bounding box center [350, 203] width 230 height 26
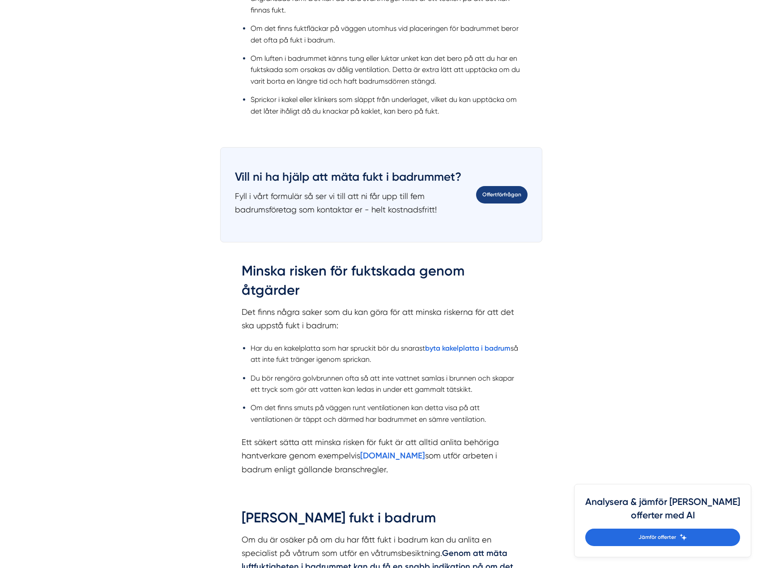
click at [510, 189] on link "Offertförfrågan" at bounding box center [501, 194] width 51 height 17
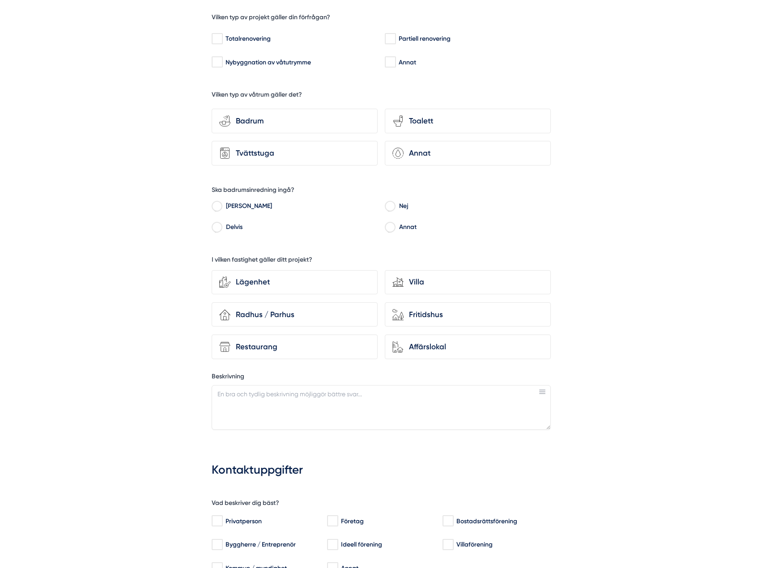
scroll to position [402, 0]
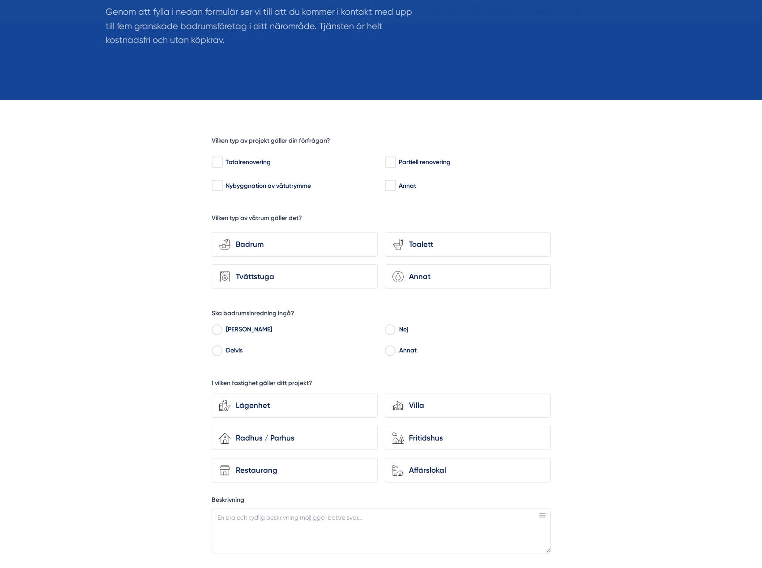
scroll to position [134, 0]
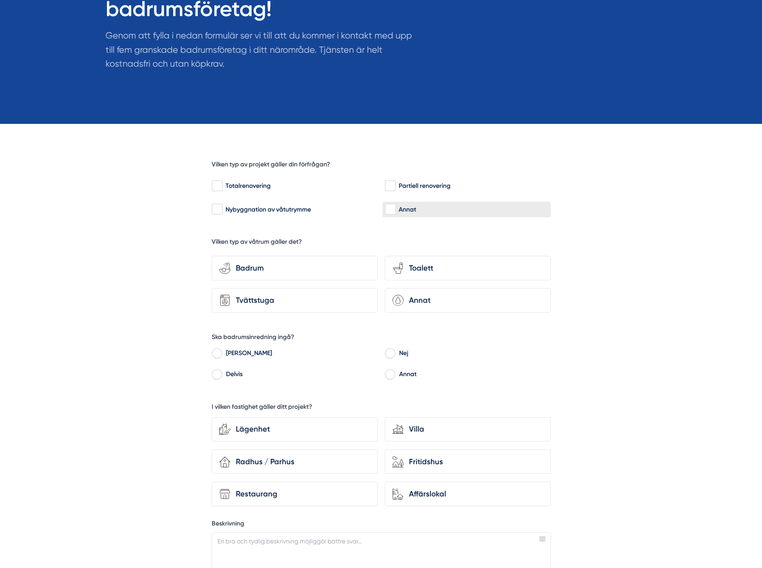
click at [392, 208] on input "Annat" at bounding box center [390, 209] width 10 height 9
checkbox input "true"
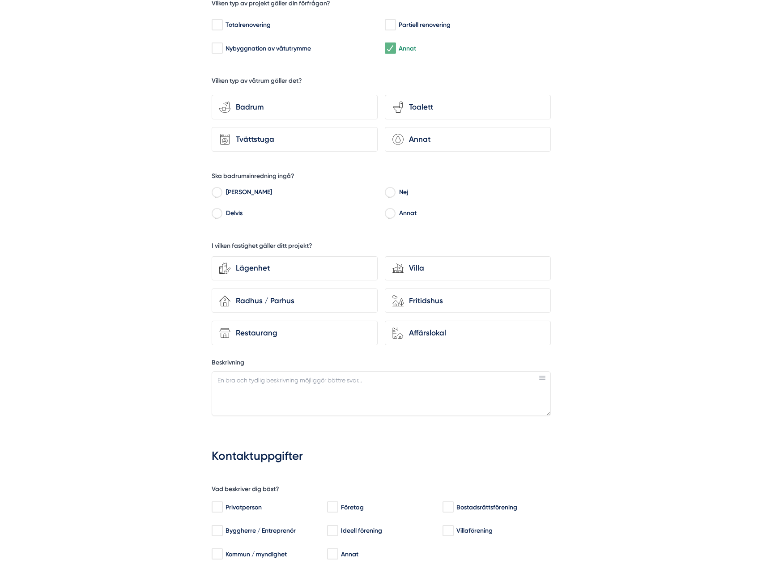
scroll to position [313, 0]
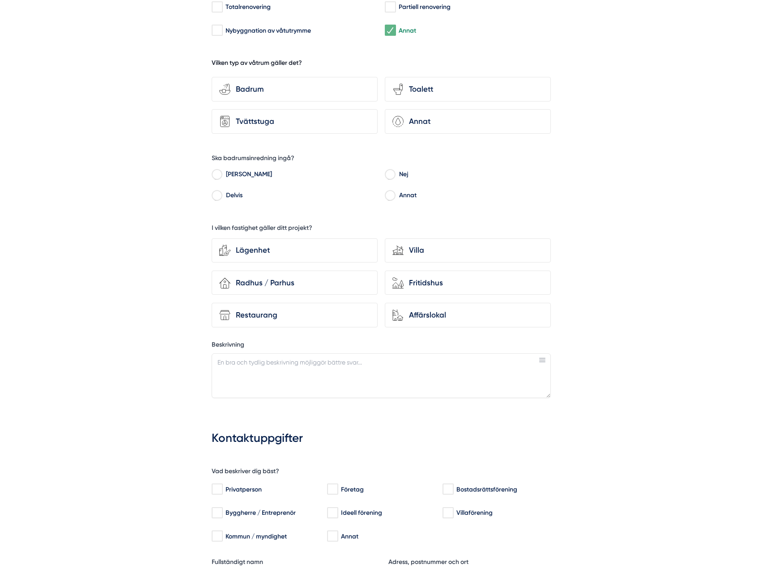
drag, startPoint x: 212, startPoint y: 65, endPoint x: 301, endPoint y: 62, distance: 89.5
click at [301, 62] on h5 "Vilken typ av våtrum gäller det?" at bounding box center [257, 64] width 90 height 11
click at [267, 86] on div "Badrum" at bounding box center [300, 89] width 140 height 12
click at [0, 0] on input "bathroom-tub-towel Badrum" at bounding box center [0, 0] width 0 height 0
click at [222, 123] on icon at bounding box center [224, 122] width 5 height 5
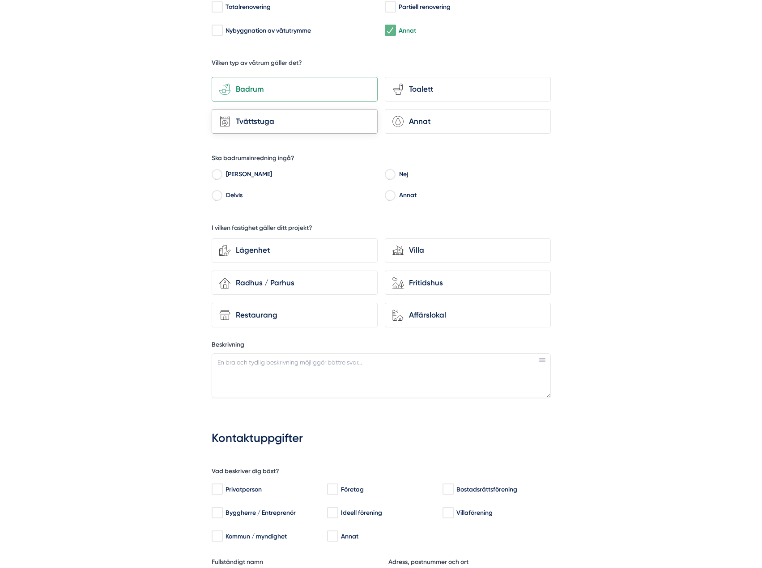
click at [0, 0] on input "Tvättstuga" at bounding box center [0, 0] width 0 height 0
click at [240, 117] on div "Tvättstuga" at bounding box center [300, 121] width 140 height 12
click at [0, 0] on input "Tvättstuga" at bounding box center [0, 0] width 0 height 0
click at [389, 173] on input "Nej" at bounding box center [390, 176] width 10 height 8
radio input "true"
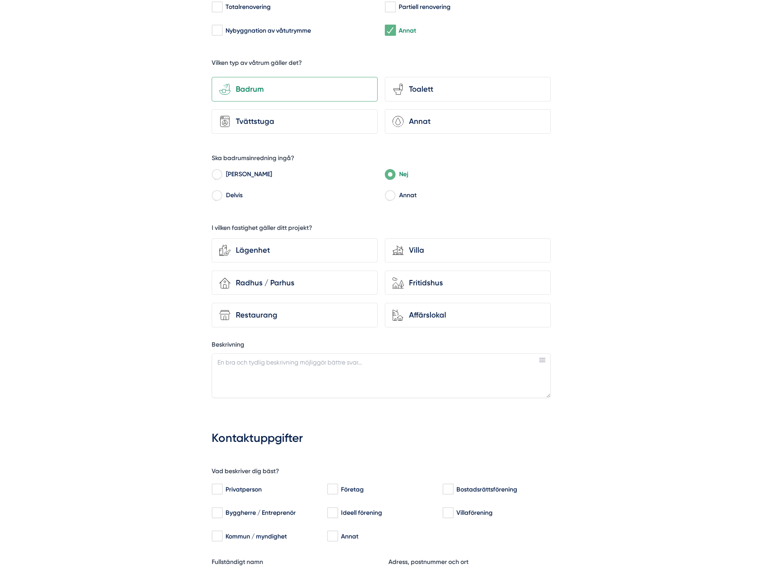
scroll to position [358, 0]
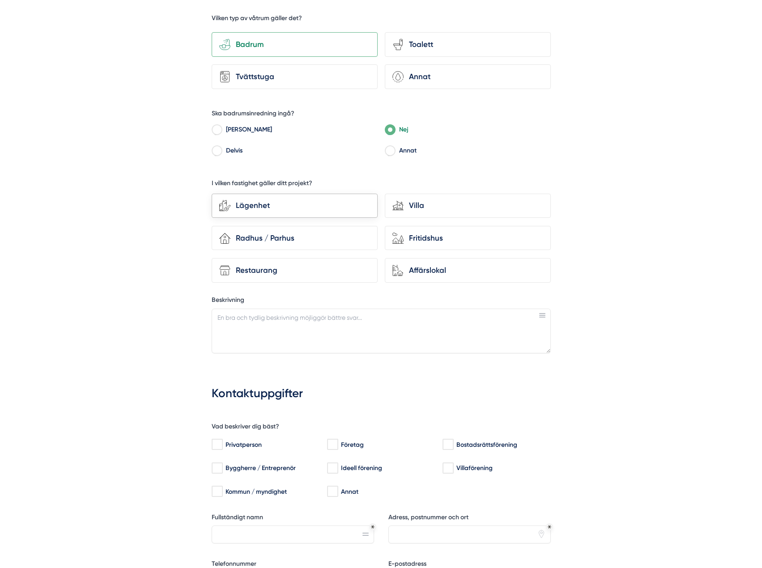
click at [259, 203] on div "Lägenhet" at bounding box center [300, 205] width 140 height 12
click at [0, 0] on input "Lägenhet" at bounding box center [0, 0] width 0 height 0
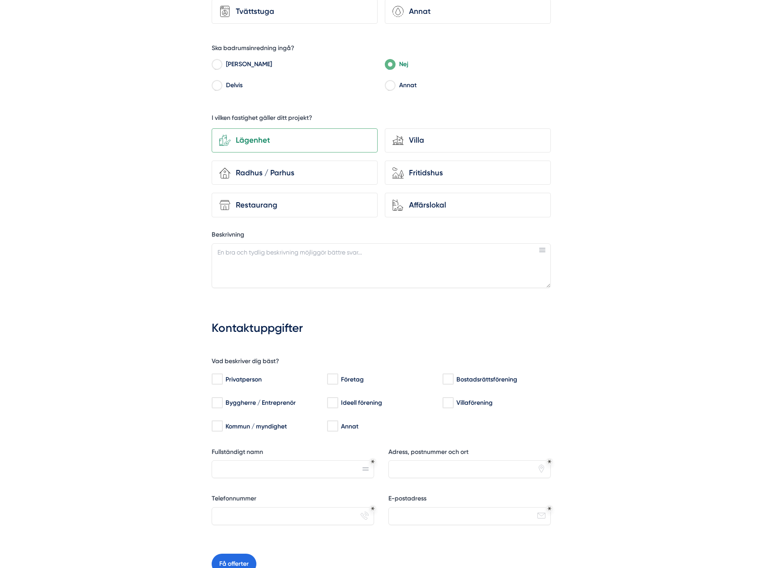
scroll to position [447, 0]
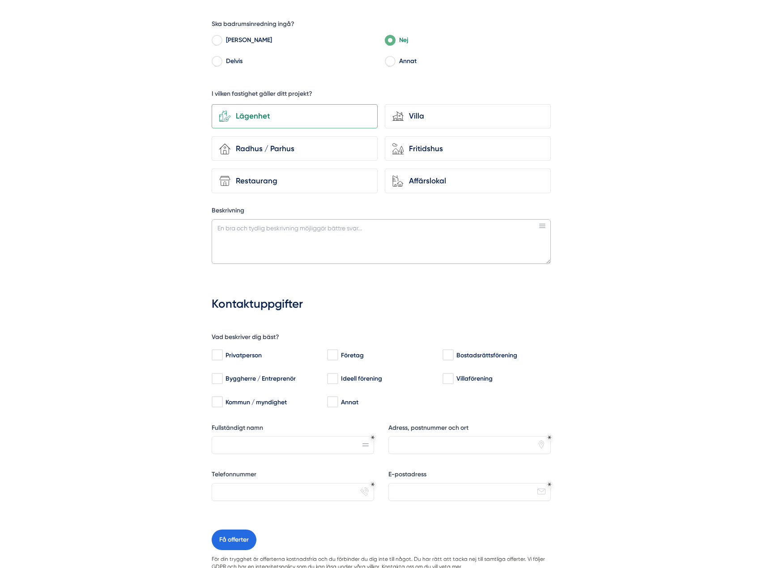
click at [249, 228] on textarea "Beskrivning" at bounding box center [381, 241] width 339 height 45
type textarea "Kontroll av fuktspärr. Eventuell"
click at [235, 351] on div "Privatperson" at bounding box center [265, 355] width 106 height 9
click at [222, 351] on input "Privatperson" at bounding box center [217, 355] width 10 height 9
checkbox input "true"
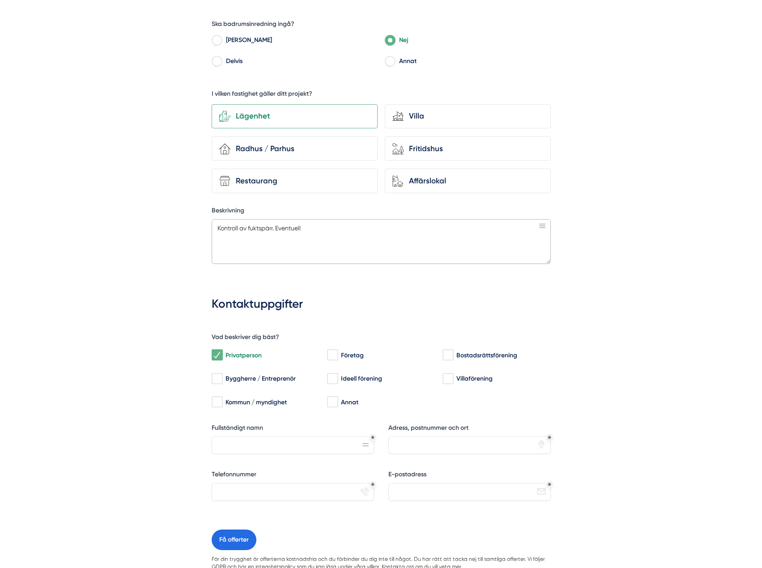
click at [318, 229] on textarea "Kontroll av fuktspärr. Eventuell" at bounding box center [381, 241] width 339 height 45
click at [224, 234] on textarea "Kontroll av fuktspärr. Eventuell" at bounding box center [381, 241] width 339 height 45
click at [303, 228] on textarea "Kontroll av fuktspärr. Eventuell" at bounding box center [381, 241] width 339 height 45
click at [327, 232] on textarea "Kontroll av fuktspärr. Eventuell" at bounding box center [381, 241] width 339 height 45
drag, startPoint x: 318, startPoint y: 229, endPoint x: 275, endPoint y: 240, distance: 45.2
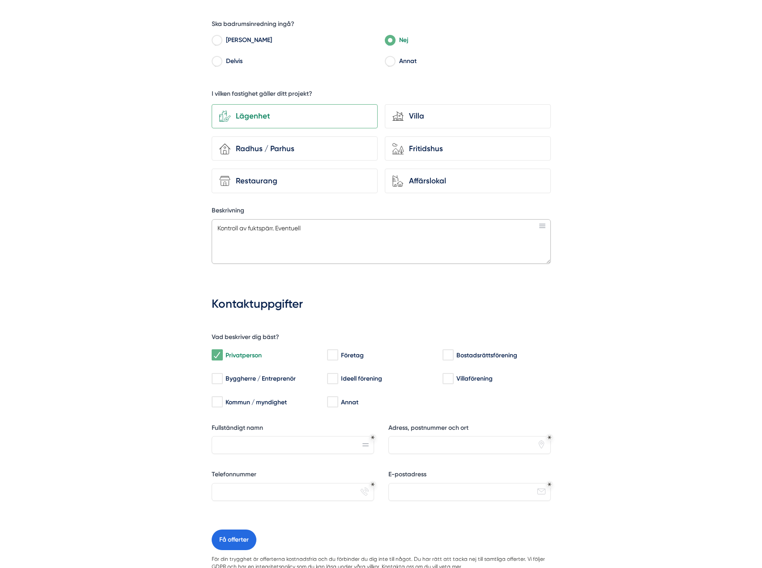
click at [275, 240] on textarea "Kontroll av fuktspärr. Eventuell" at bounding box center [381, 241] width 339 height 45
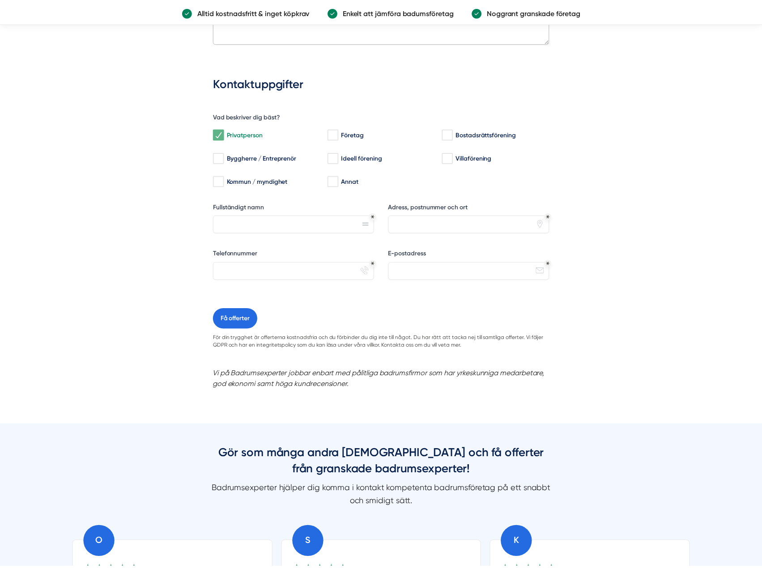
scroll to position [716, 0]
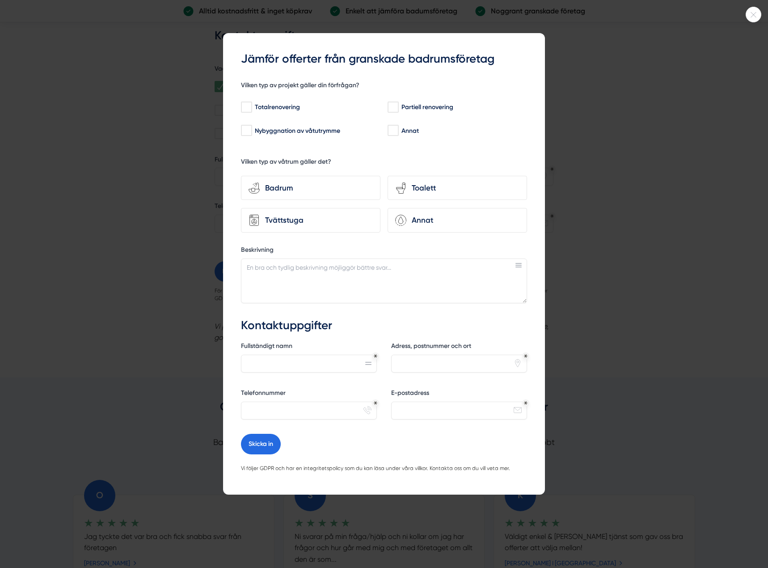
type textarea "Kontroll av fuktspärr i badrum. Kolla efter mögel och eventuella åtgärder."
click at [634, 133] on div at bounding box center [384, 284] width 768 height 568
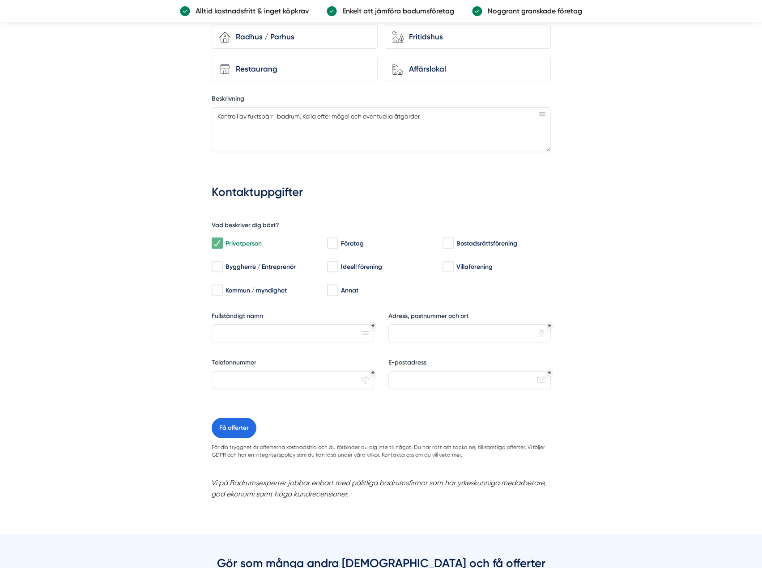
scroll to position [537, 0]
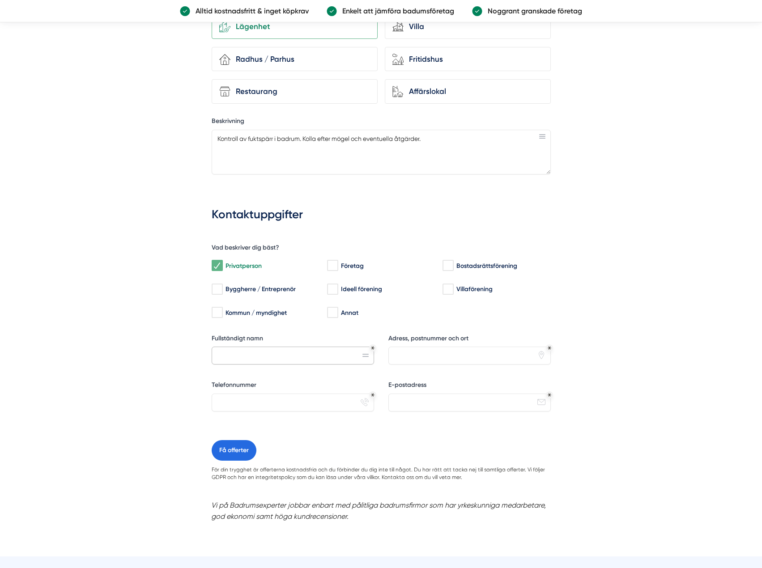
click at [309, 361] on input "Fullständigt namn" at bounding box center [293, 356] width 162 height 18
type input "Carl-Oscar Skoglund"
type input "0709255420"
type input "kalle.skoglund.00@gmail.com"
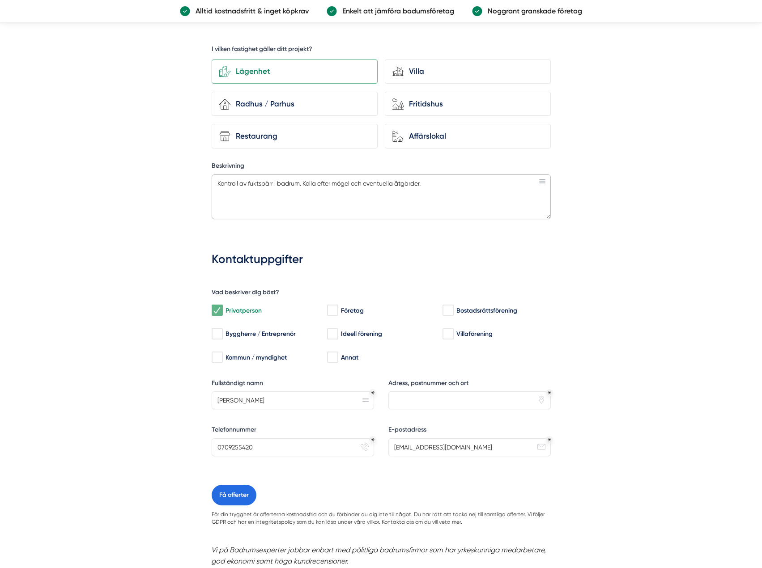
click at [436, 188] on textarea "Kontroll av fuktspärr i badrum. Kolla efter mögel och eventuella åtgärder." at bounding box center [381, 196] width 339 height 45
click at [368, 186] on textarea "Kontroll av fuktspärr i badrum. Kolla efter mögel och eventuella åtgärder." at bounding box center [381, 196] width 339 height 45
click at [365, 186] on textarea "Kontroll av fuktspärr i badrum. Kolla efter mögel och eventuella åtgärder." at bounding box center [381, 196] width 339 height 45
click at [367, 186] on textarea "Kontroll av fuktspärr i badrum. Kolla efter mögel och eventuella åtgärder." at bounding box center [381, 196] width 339 height 45
type textarea "Kontroll av fuktspärr i badrum. Kolla efter mögel och eventuella åtgärder."
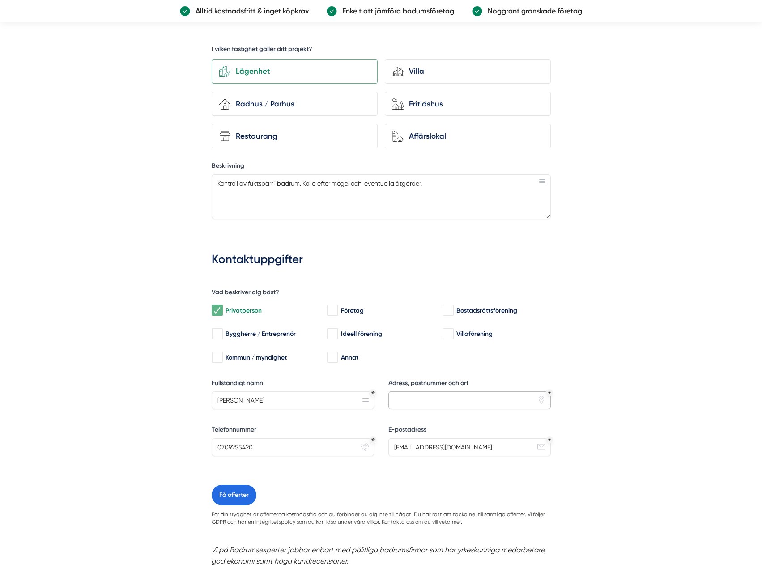
click at [411, 399] on input "Adress, postnummer och ort" at bounding box center [469, 400] width 162 height 18
click at [597, 348] on div "fcb3d178-f12f-4cbe-aa20-cf2eb28af6a9 Vilken typ av projekt gäller din förfrågan…" at bounding box center [381, 183] width 438 height 835
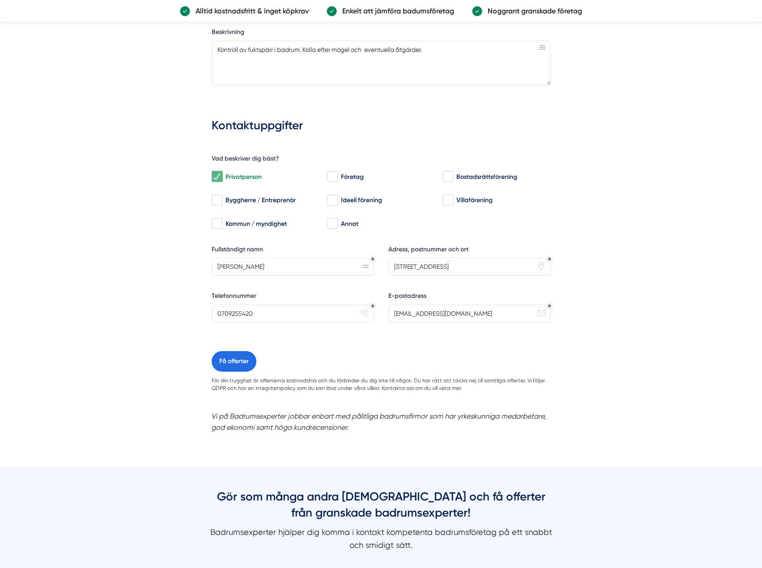
scroll to position [626, 0]
click at [465, 268] on input "Evenemangsgatan 40" at bounding box center [469, 266] width 162 height 18
type input "Evenemangsgatan 40, 16956 Solna"
click at [501, 240] on div "Vad beskriver dig bäst? Privatperson Företag Bostadsrättsförening Byggherre / E…" at bounding box center [381, 247] width 339 height 208
click at [495, 266] on input "Evenemangsgatan 40, 16956 Solna" at bounding box center [469, 266] width 162 height 18
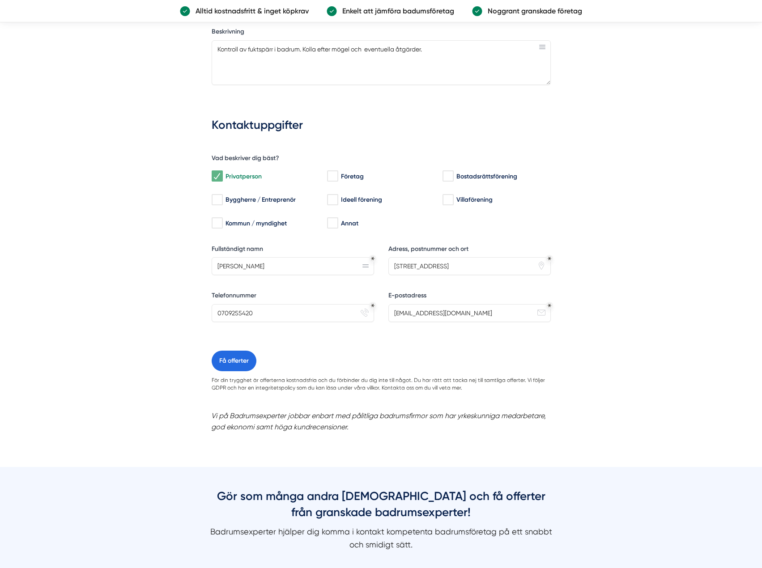
click at [592, 263] on div "fcb3d178-f12f-4cbe-aa20-cf2eb28af6a9 Vilken typ av projekt gäller din förfrågan…" at bounding box center [381, 49] width 438 height 835
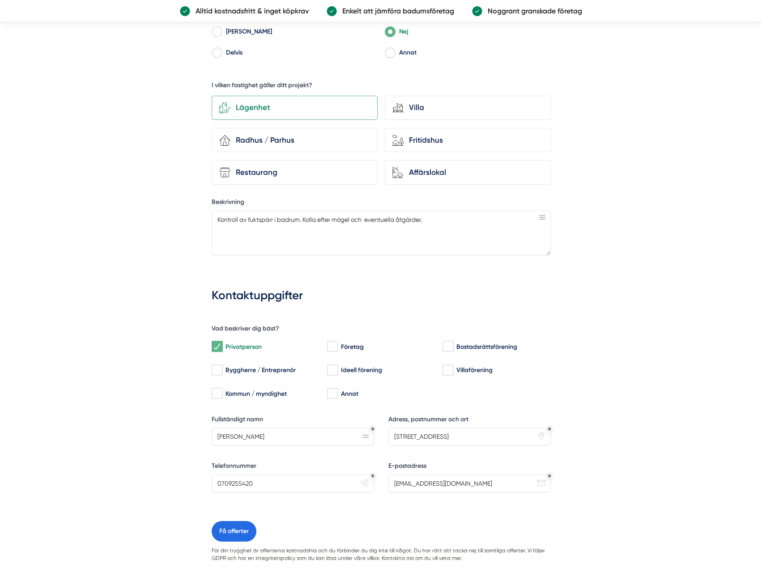
scroll to position [447, 0]
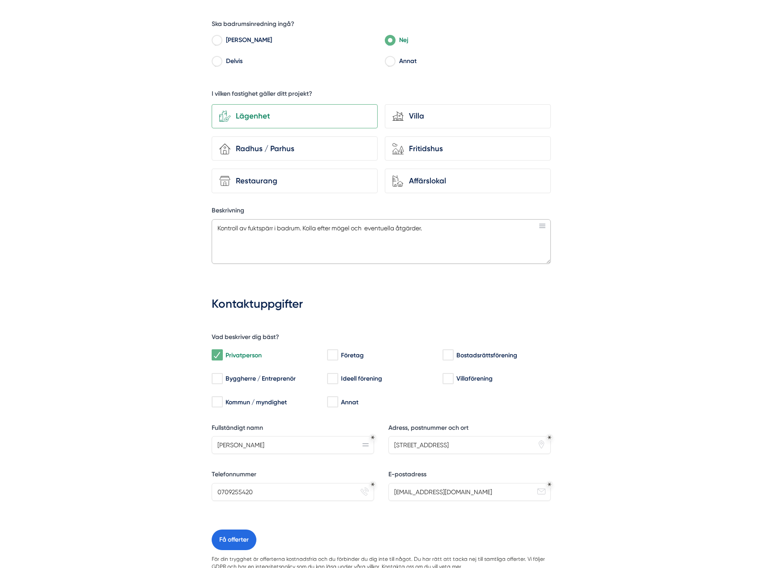
click at [366, 227] on textarea "Kontroll av fuktspärr i badrum. Kolla efter mögel och eventuella åtgärder." at bounding box center [381, 241] width 339 height 45
click at [399, 228] on textarea "Kontroll av fuktspärr i badrum. Kolla efter mögel och eventuella åtgärder." at bounding box center [381, 241] width 339 height 45
click at [195, 218] on div "fcb3d178-f12f-4cbe-aa20-cf2eb28af6a9 Vilken typ av projekt gäller din förfrågan…" at bounding box center [381, 228] width 438 height 835
click at [366, 231] on textarea "Kontroll av fuktspärr i badrum. Kolla efter mögel och eventuella mindre åtgärde…" at bounding box center [381, 241] width 339 height 45
click at [459, 234] on textarea "Kontroll av fuktspärr i badrum. Kolla efter mögel och eventuella mindre åtgärde…" at bounding box center [381, 241] width 339 height 45
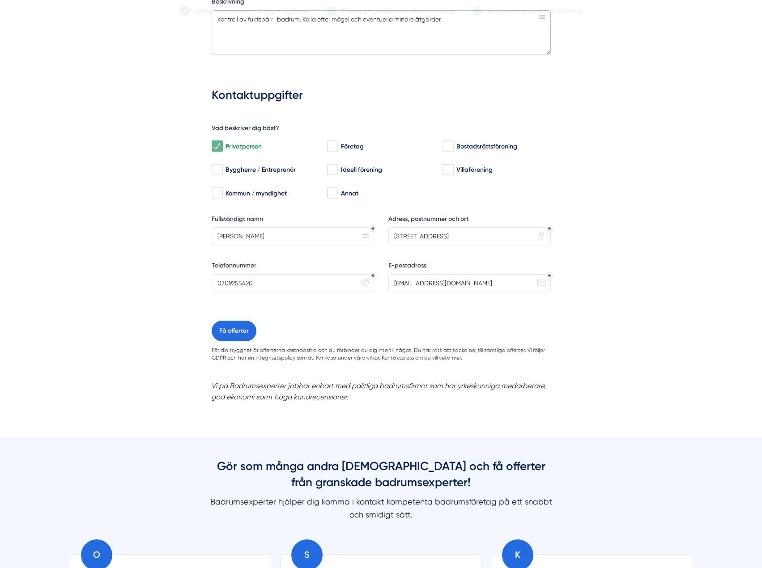
scroll to position [671, 0]
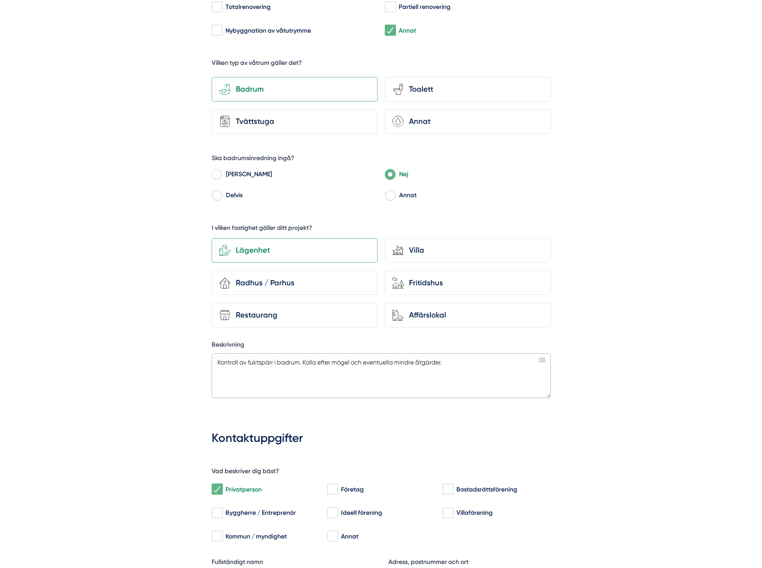
type textarea "Kontroll av fuktspärr i badrum. Kolla efter mögel och eventuella mindre åtgärde…"
click at [129, 230] on div "Jämför offerter från granskade badrumsföretag! Genom att fylla i nedan formulär…" at bounding box center [381, 387] width 762 height 1248
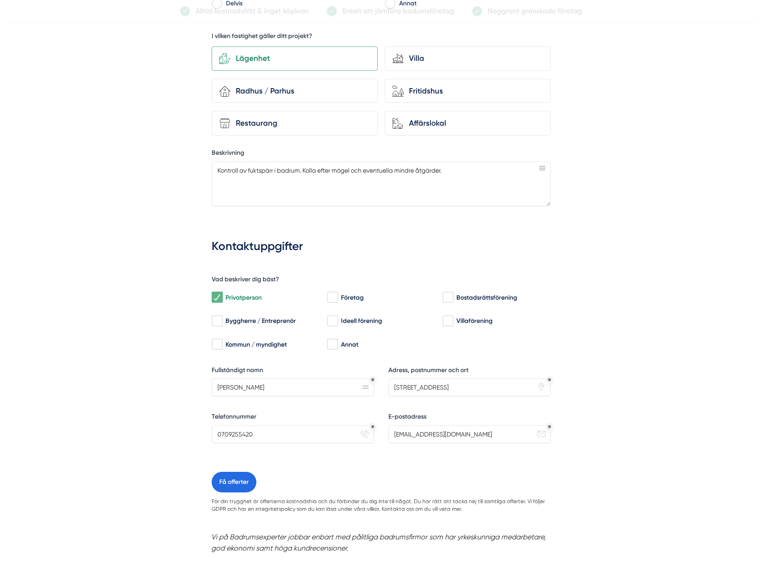
scroll to position [716, 0]
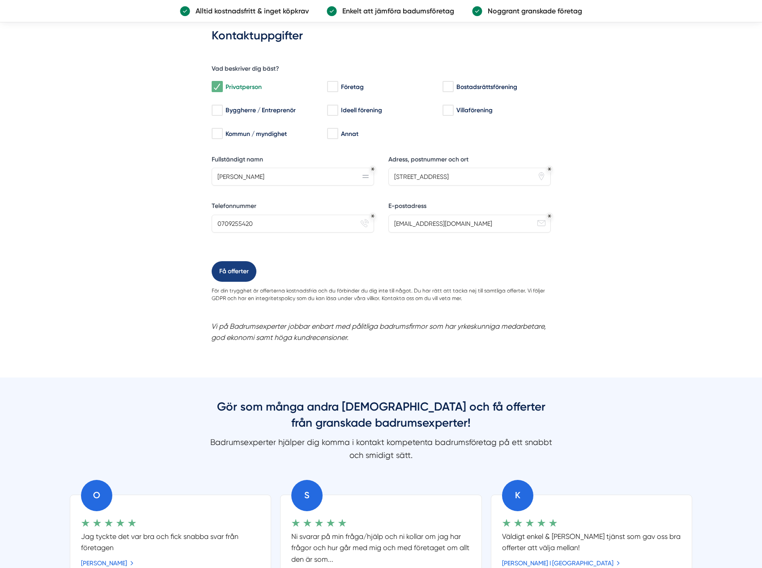
click at [227, 272] on button "Få offerter" at bounding box center [234, 271] width 45 height 21
